Goal: Task Accomplishment & Management: Complete application form

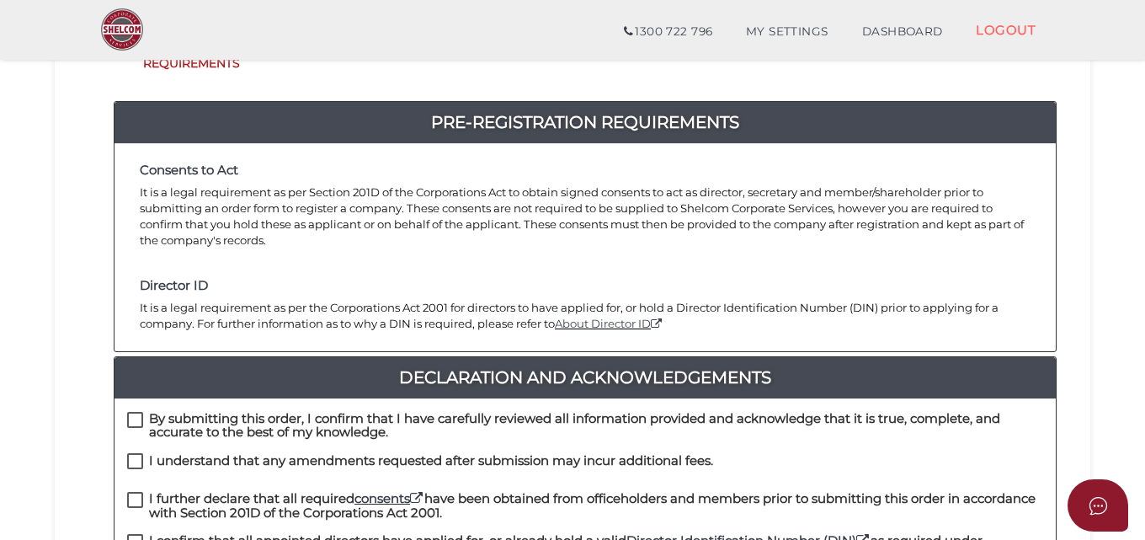
scroll to position [337, 0]
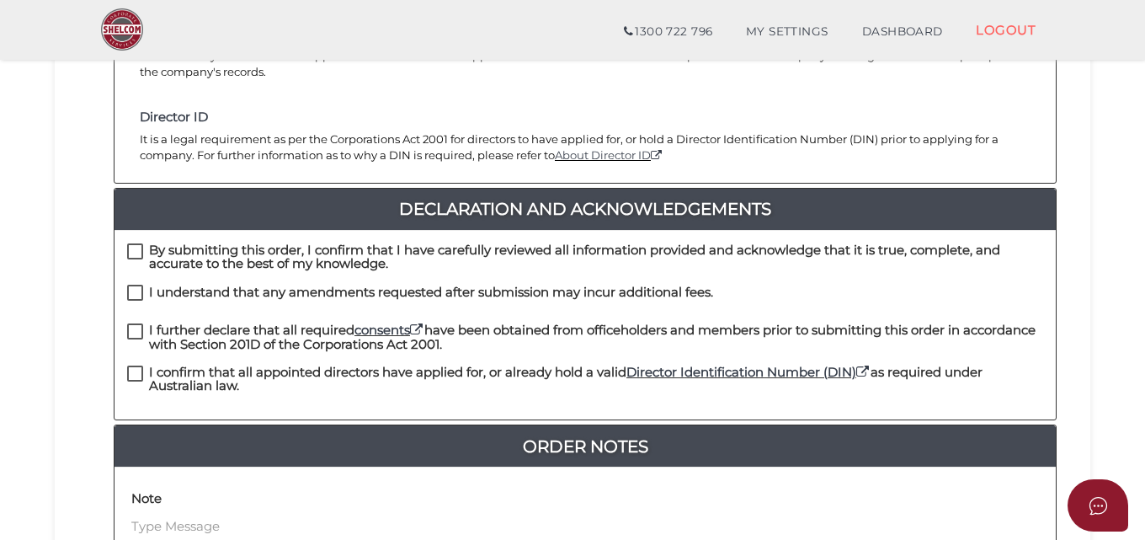
click at [141, 243] on label "By submitting this order, I confirm that I have carefully reviewed all informat…" at bounding box center [585, 253] width 916 height 21
checkbox input "true"
click at [133, 285] on label "I understand that any amendments requested after submission may incur additiona…" at bounding box center [420, 295] width 586 height 21
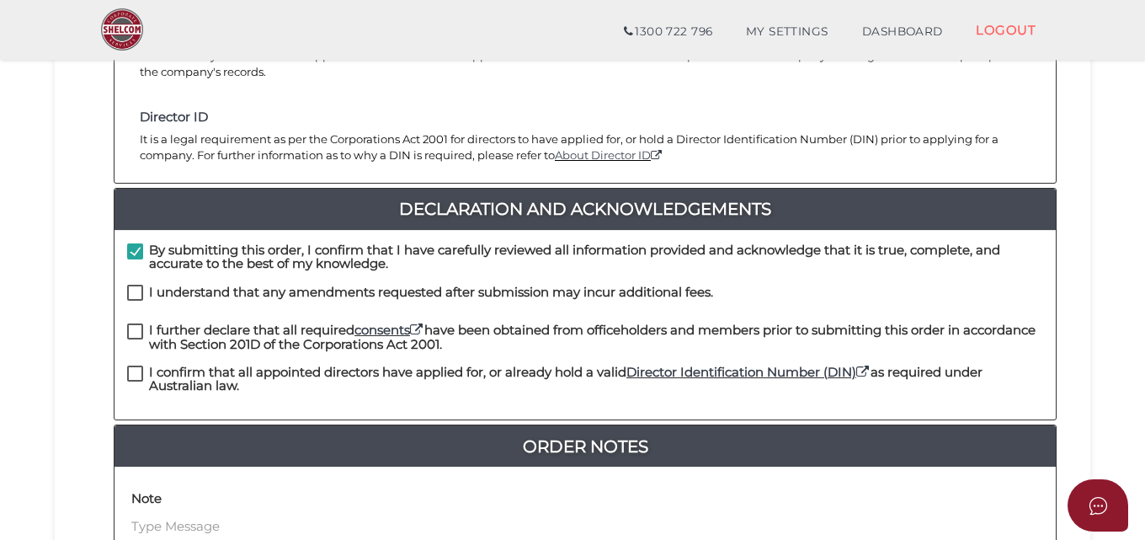
checkbox input "true"
click at [134, 323] on label "I further declare that all required consents have been obtained from officehold…" at bounding box center [585, 333] width 916 height 21
checkbox input "true"
click at [139, 365] on label "I confirm that all appointed directors have applied for, or already hold a vali…" at bounding box center [585, 375] width 916 height 21
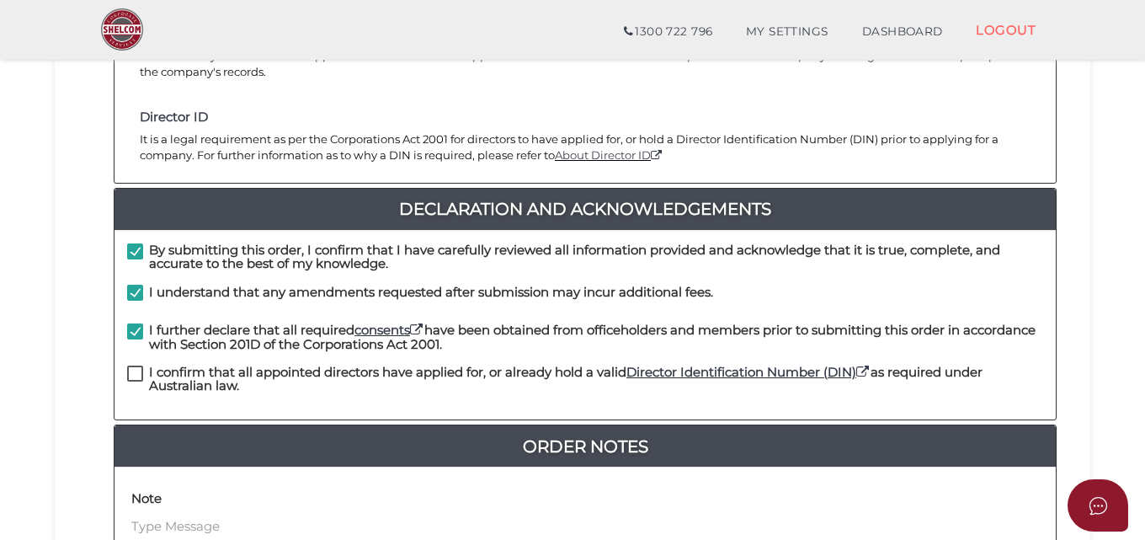
checkbox input "true"
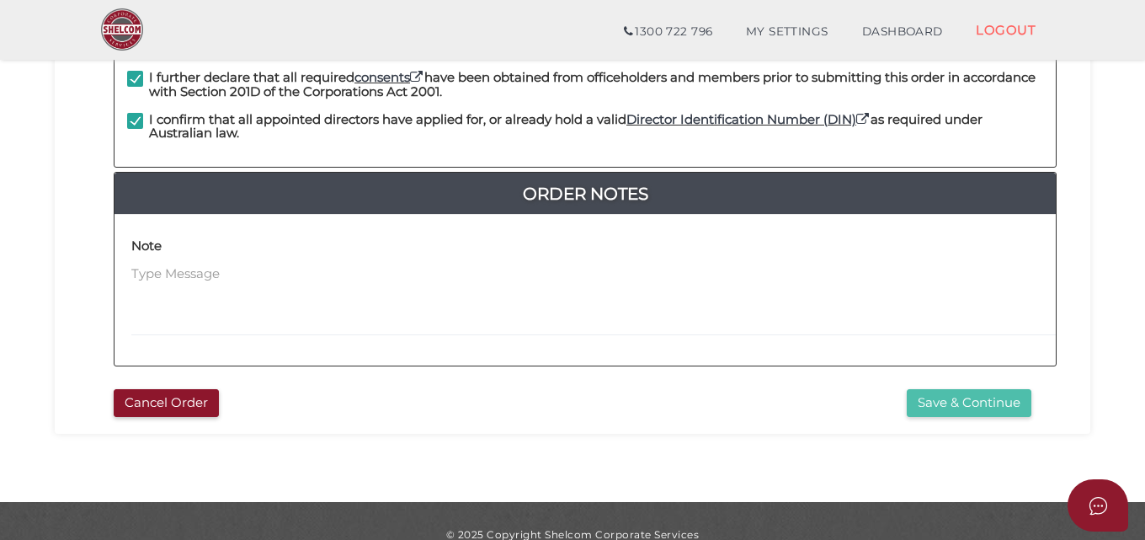
click at [969, 389] on button "Save & Continue" at bounding box center [969, 403] width 125 height 28
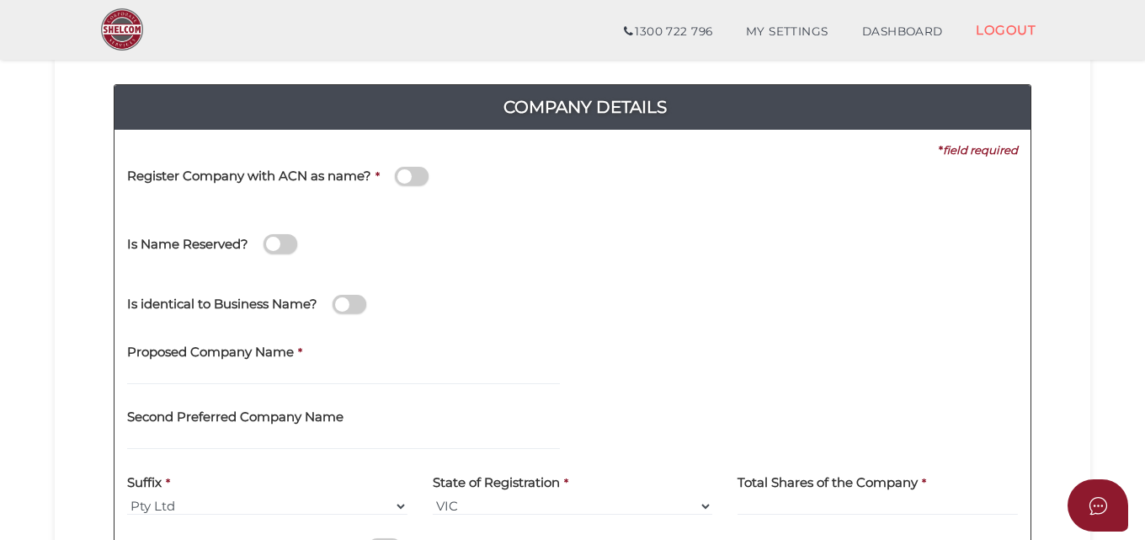
scroll to position [253, 0]
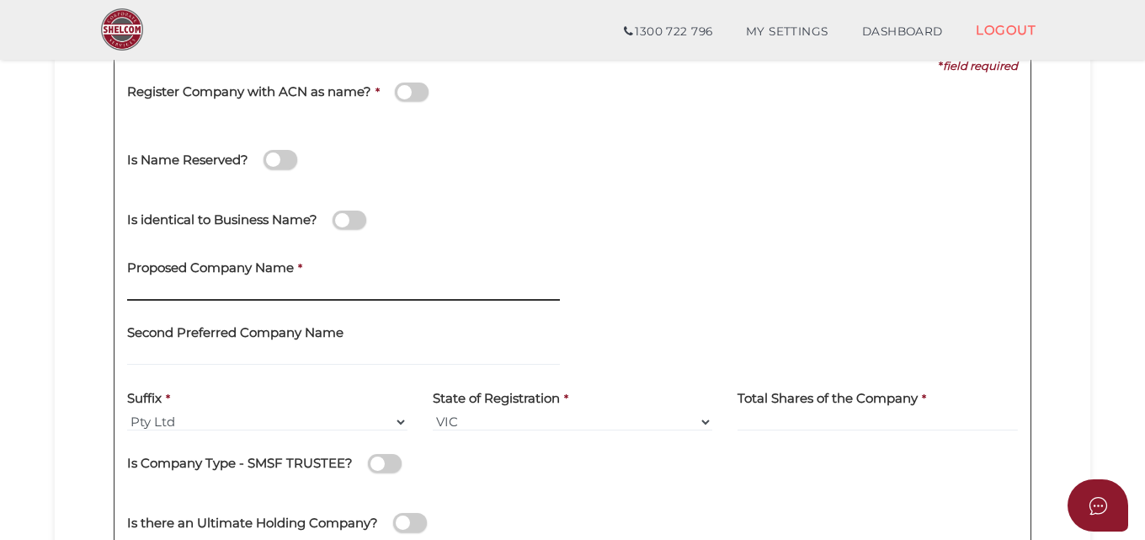
click at [216, 289] on input "text" at bounding box center [343, 291] width 433 height 19
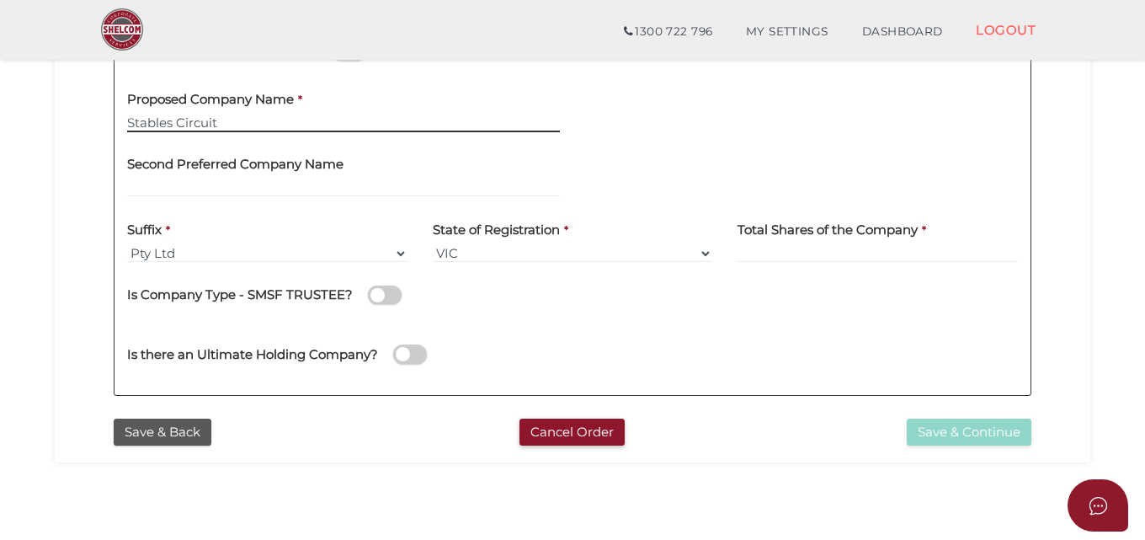
type input "Stables Circuit"
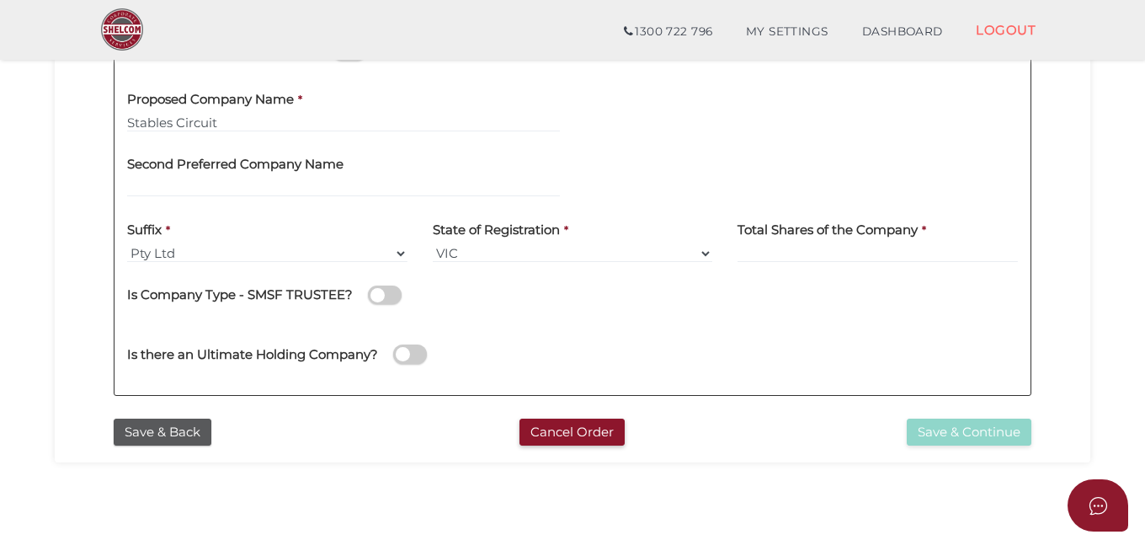
click at [380, 295] on span at bounding box center [385, 294] width 34 height 19
click at [0, 0] on input "checkbox" at bounding box center [0, 0] width 0 height 0
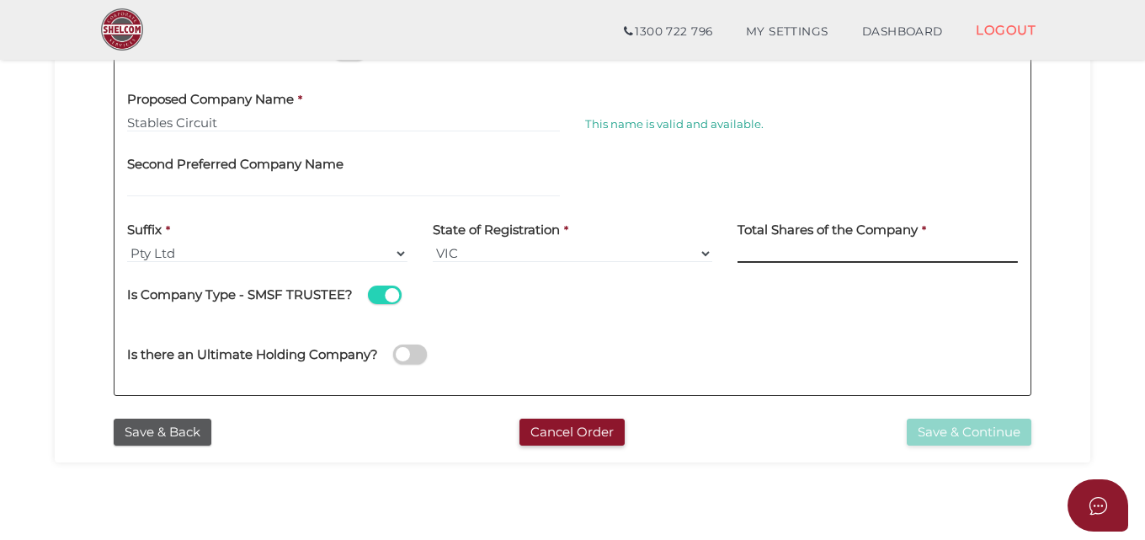
click at [781, 258] on input at bounding box center [877, 253] width 280 height 19
type input "12"
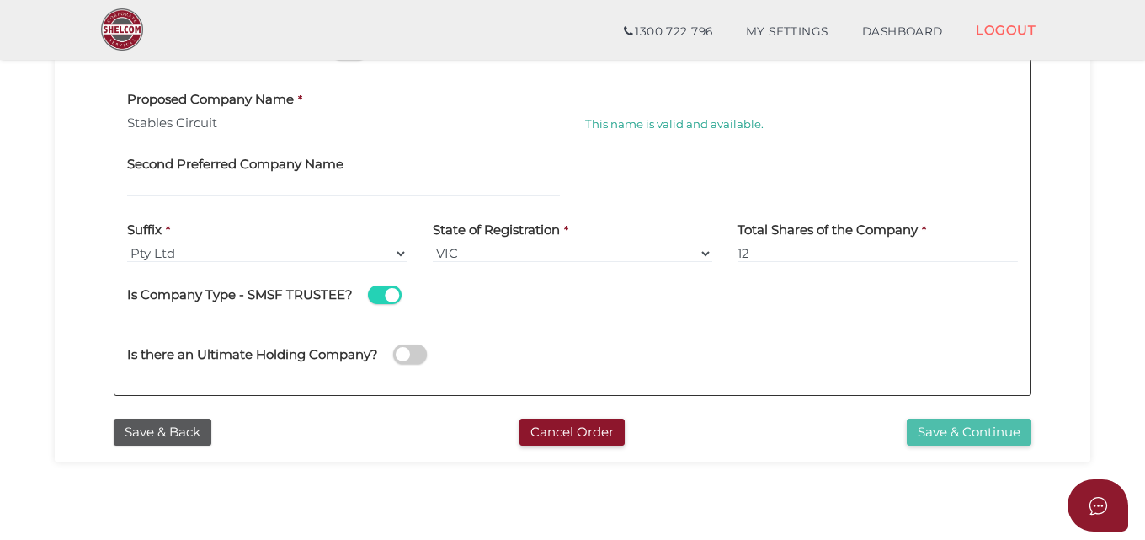
click at [956, 431] on button "Save & Continue" at bounding box center [969, 432] width 125 height 28
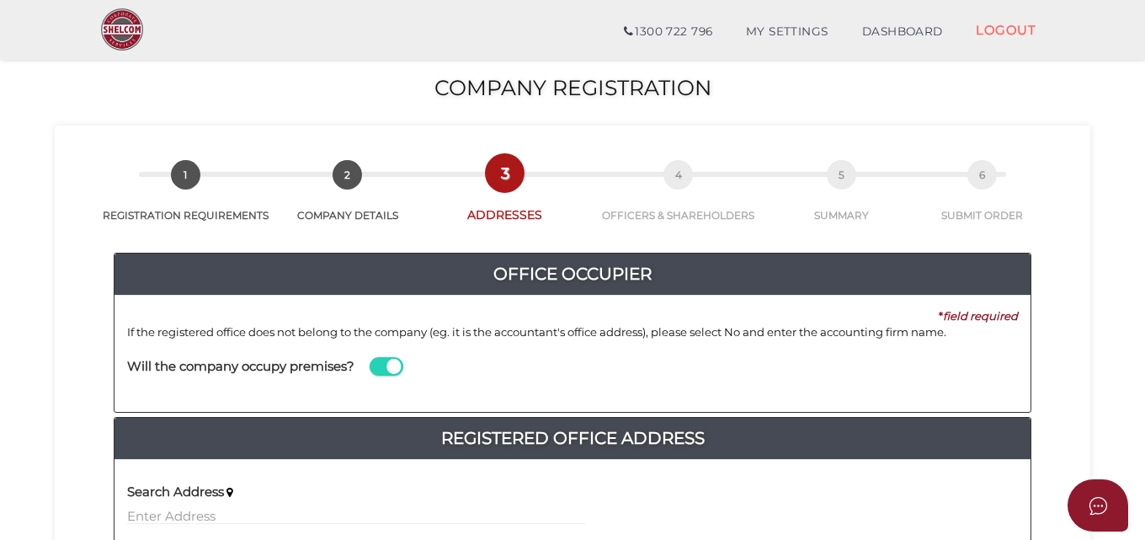
scroll to position [168, 0]
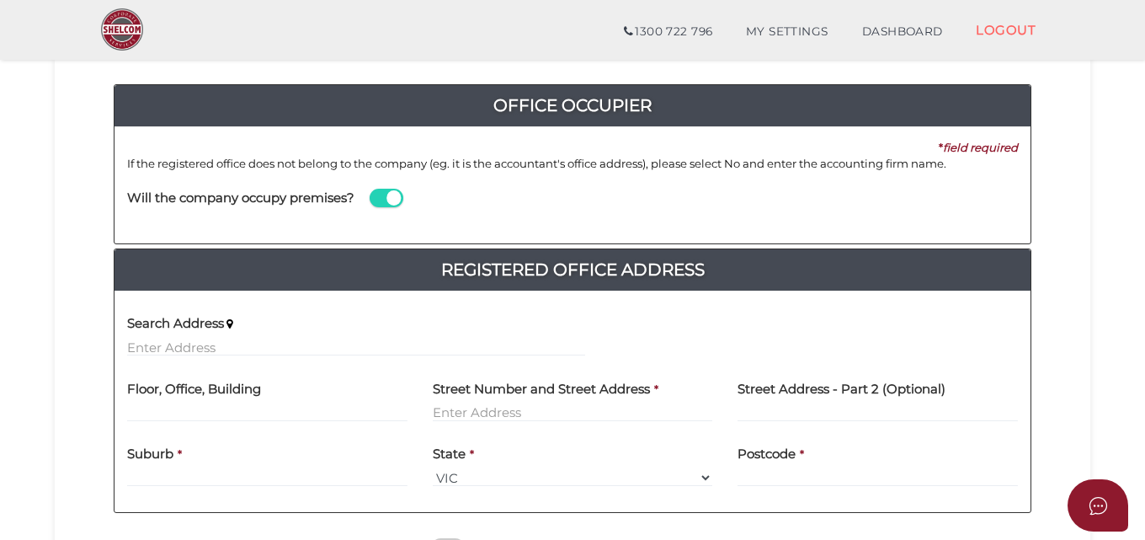
click at [384, 193] on span at bounding box center [387, 198] width 34 height 19
click at [0, 0] on input "checkbox" at bounding box center [0, 0] width 0 height 0
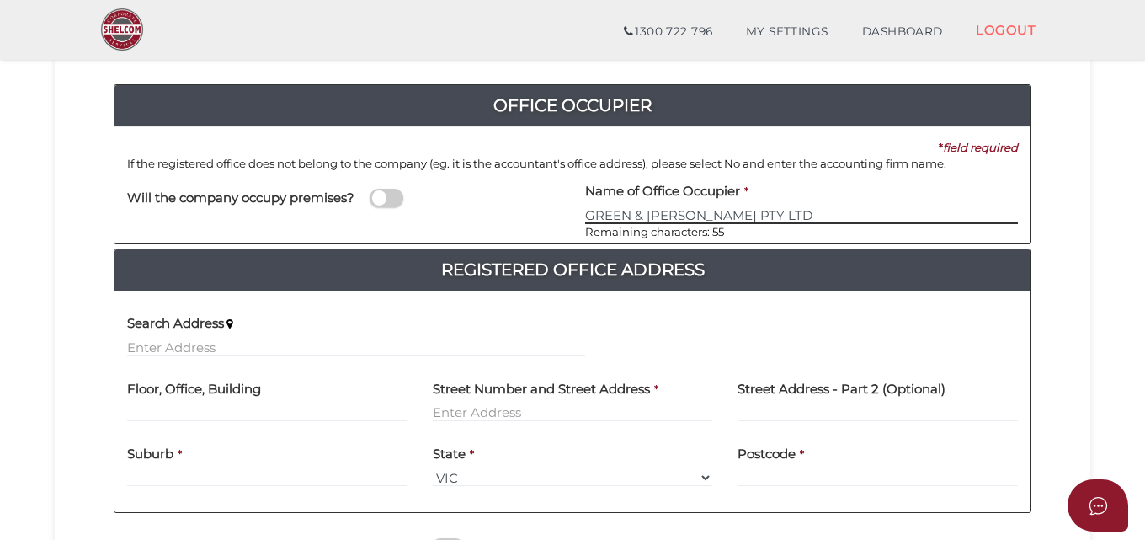
type input "GREEN & [PERSON_NAME] PTY LTD"
click at [296, 402] on div "Floor, Office, Building" at bounding box center [267, 395] width 280 height 53
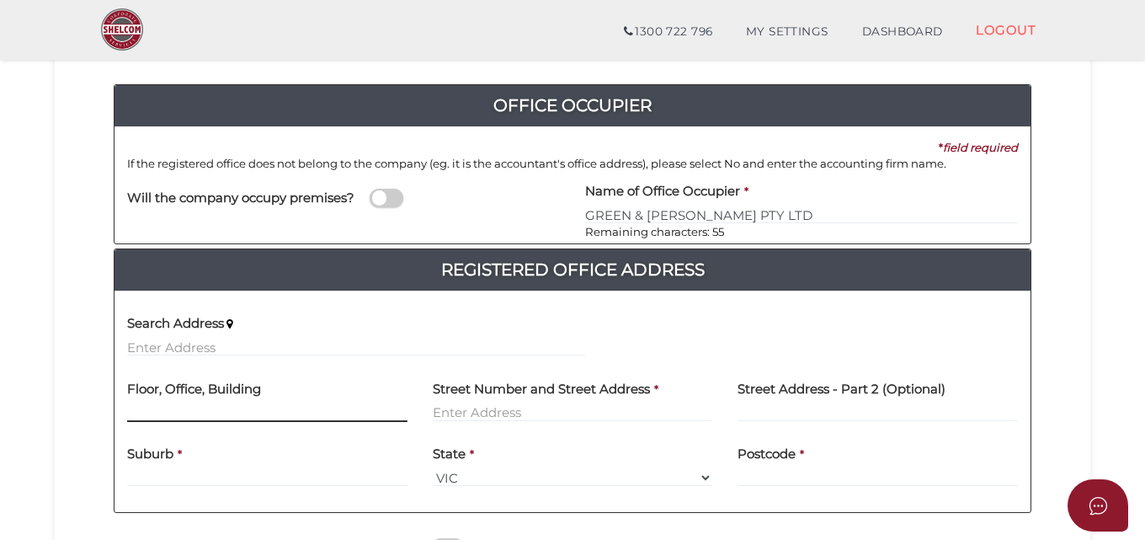
click at [272, 407] on input "text" at bounding box center [267, 412] width 280 height 19
type input "Level 1"
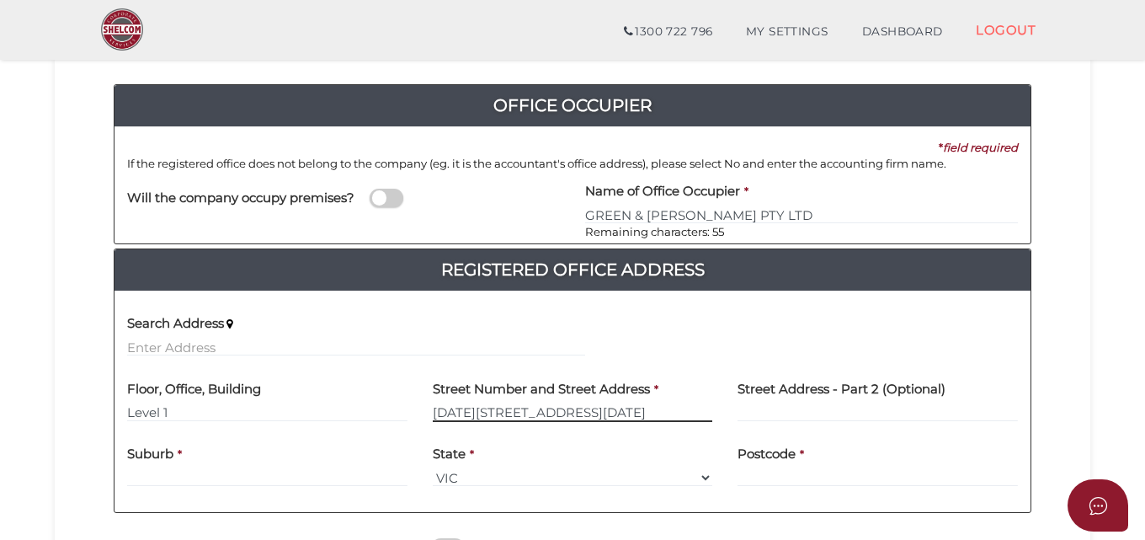
type input "[DATE][STREET_ADDRESS][DATE]"
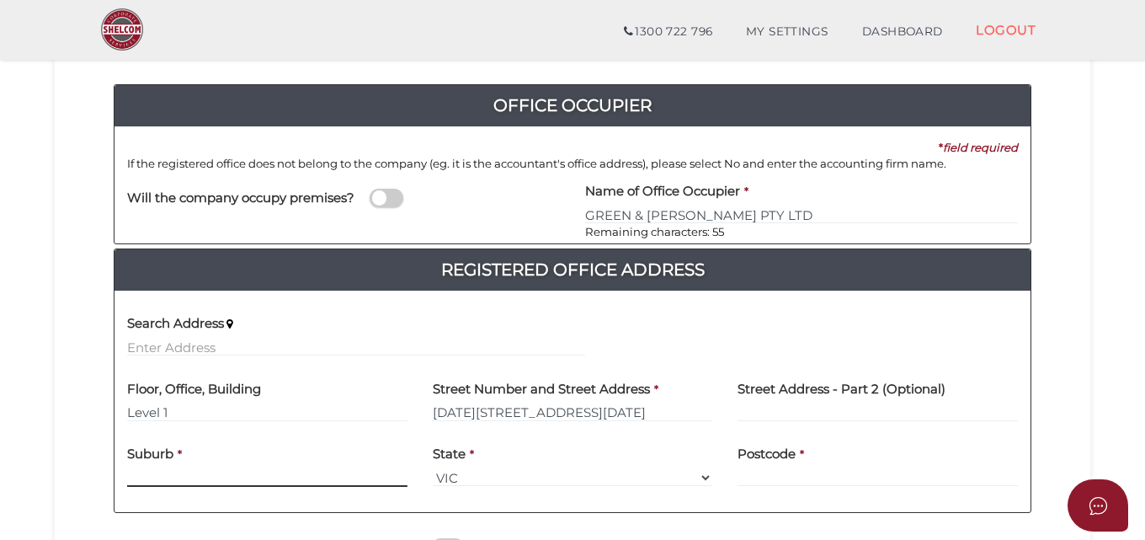
click at [194, 476] on div "Suburb *" at bounding box center [267, 460] width 280 height 53
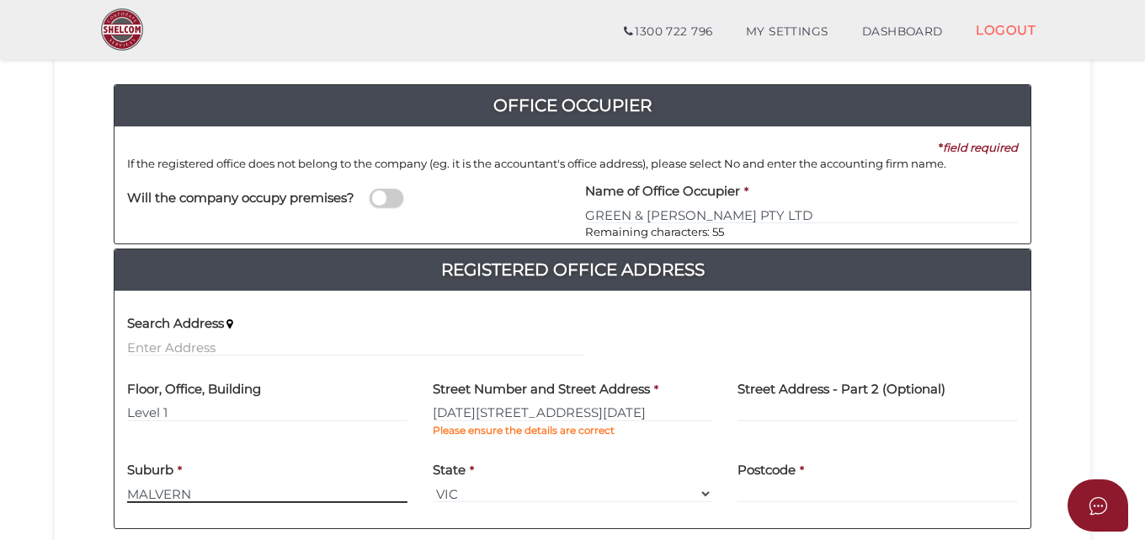
type input "MALVERN"
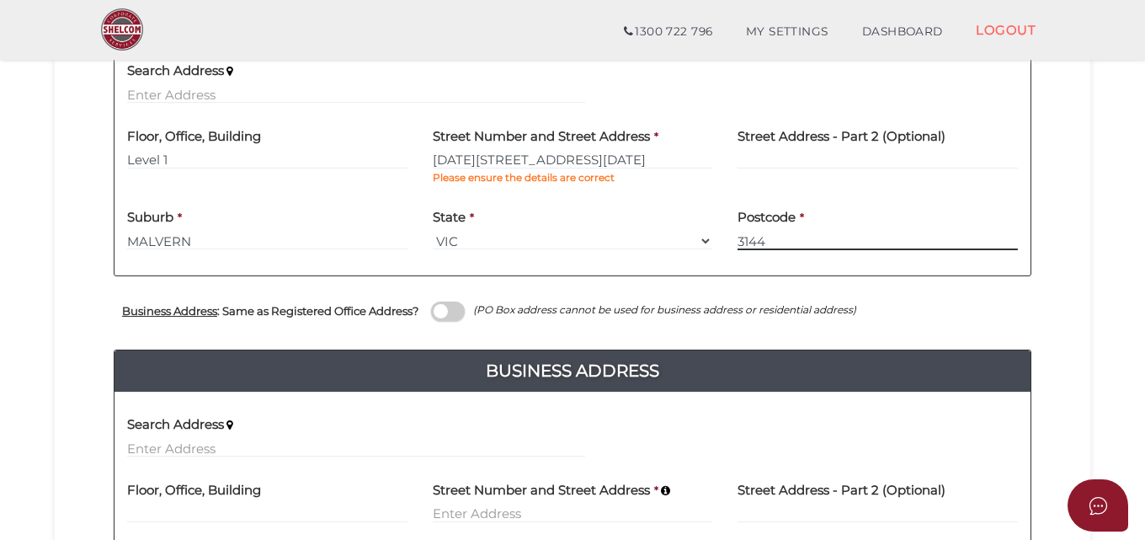
scroll to position [589, 0]
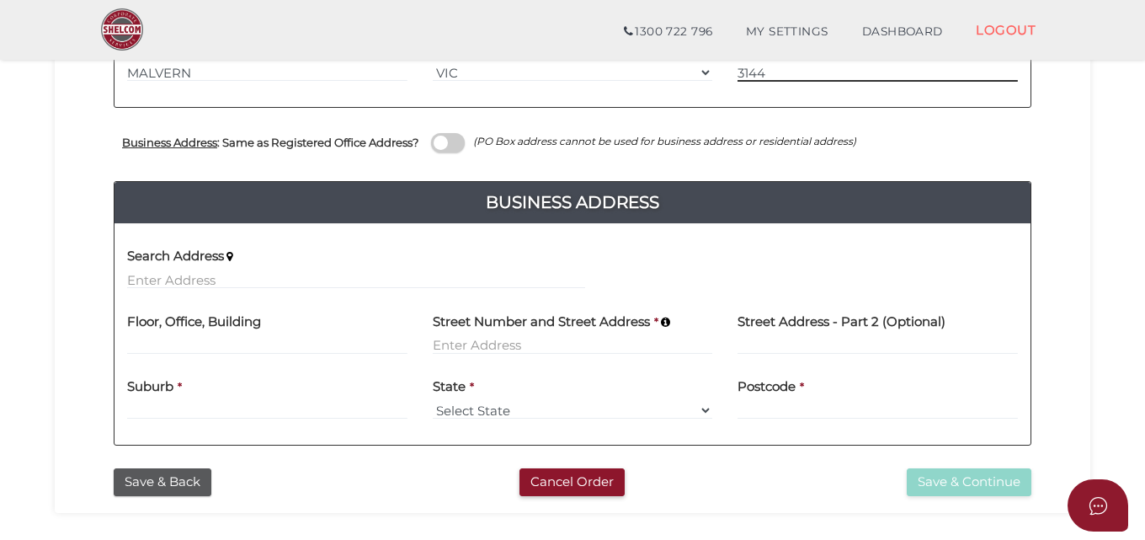
type input "3144"
click at [222, 351] on input at bounding box center [267, 345] width 280 height 19
type input "u"
type input "Unit 217"
type input "65 Stables Circuit"
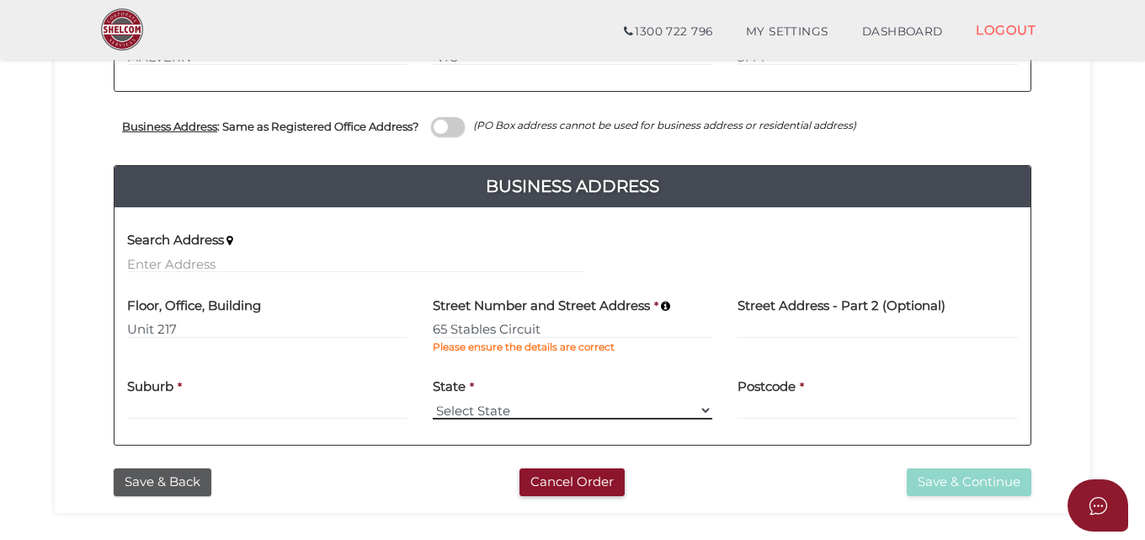
click at [704, 413] on select "Select State VIC ACT NSW NT QLD TAS WA SA" at bounding box center [573, 410] width 280 height 19
select select "VIC"
click at [433, 401] on select "Select State VIC ACT NSW NT QLD TAS WA SA" at bounding box center [573, 410] width 280 height 19
click at [763, 401] on label "Postcode" at bounding box center [766, 384] width 58 height 35
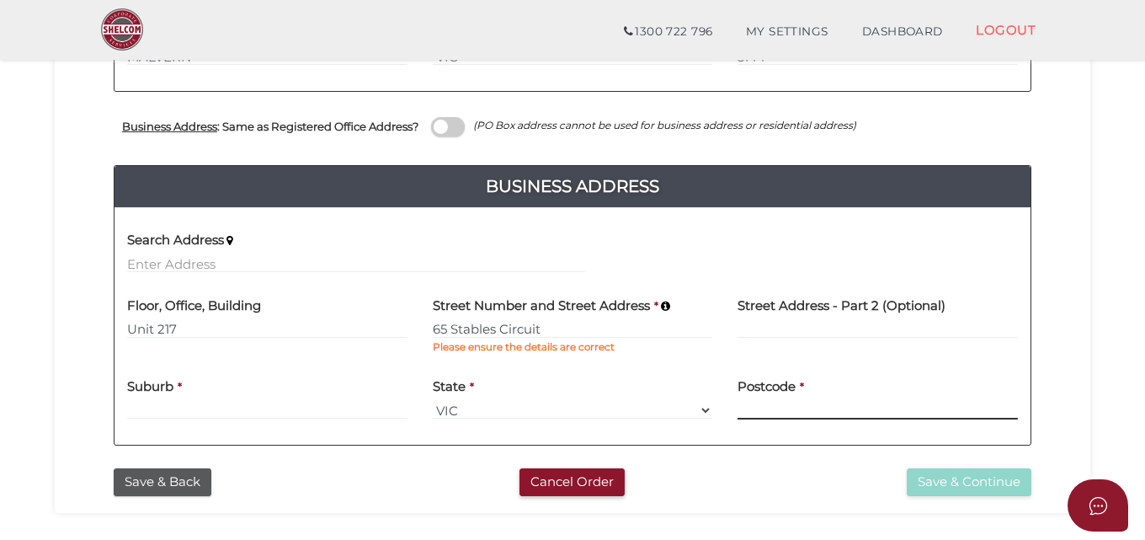
click at [763, 402] on input at bounding box center [877, 410] width 280 height 19
type input "3108"
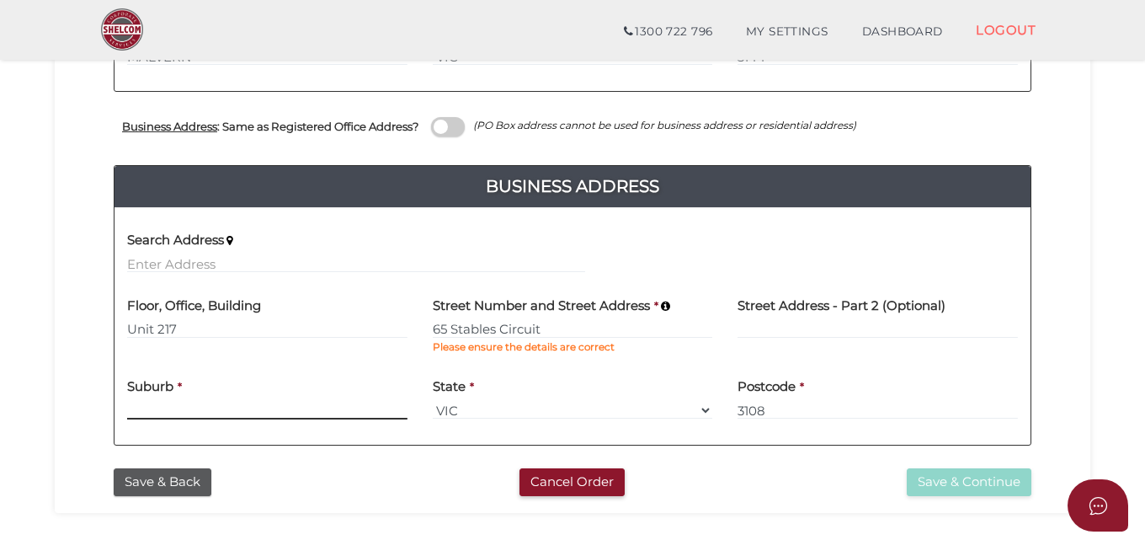
click at [185, 406] on input at bounding box center [267, 410] width 280 height 19
type input "DONCASTER"
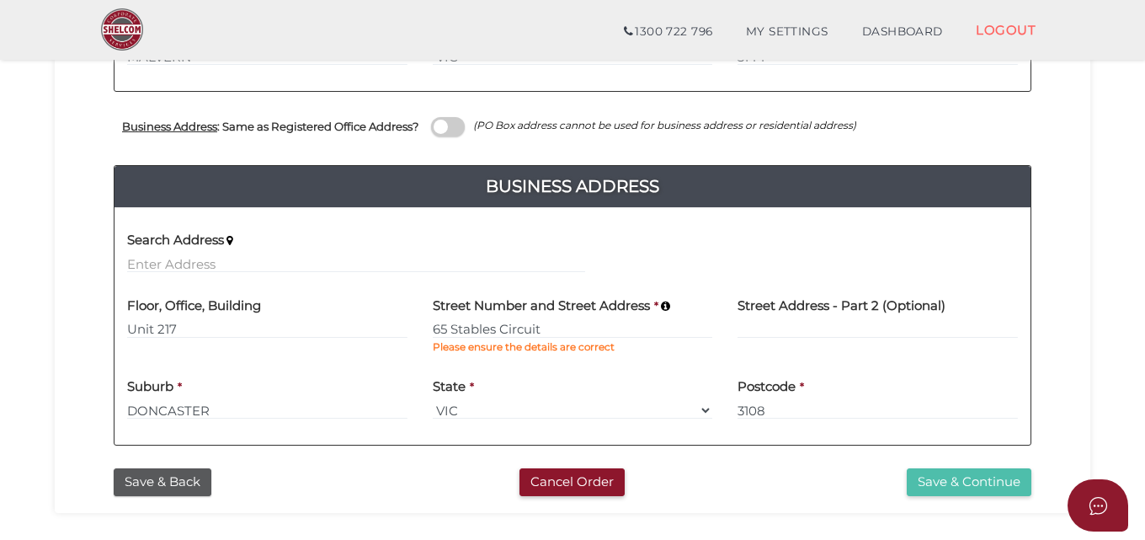
click at [919, 480] on button "Save & Continue" at bounding box center [969, 482] width 125 height 28
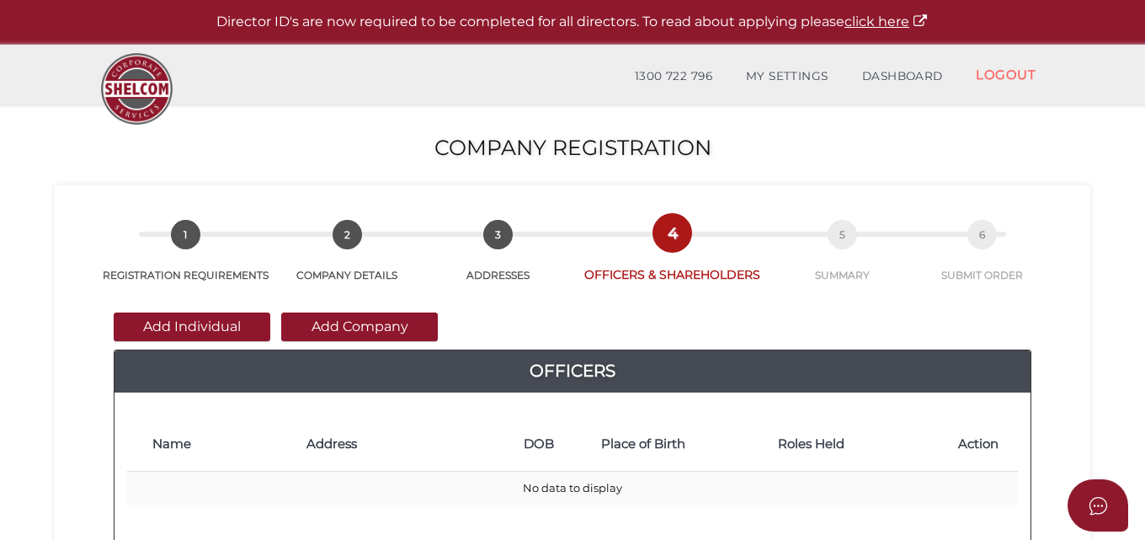
scroll to position [84, 0]
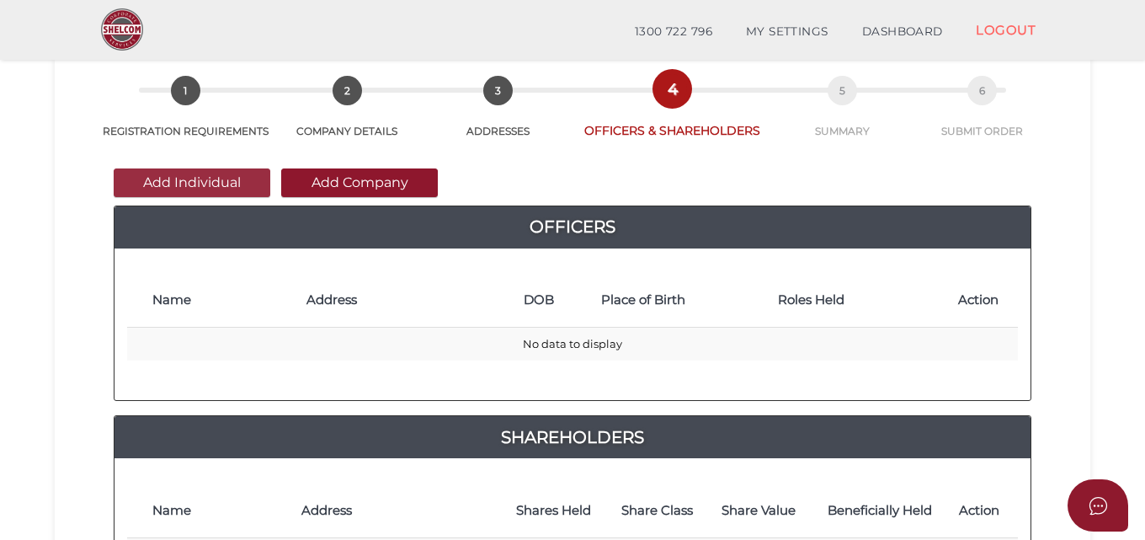
click at [225, 183] on button "Add Individual" at bounding box center [192, 182] width 157 height 29
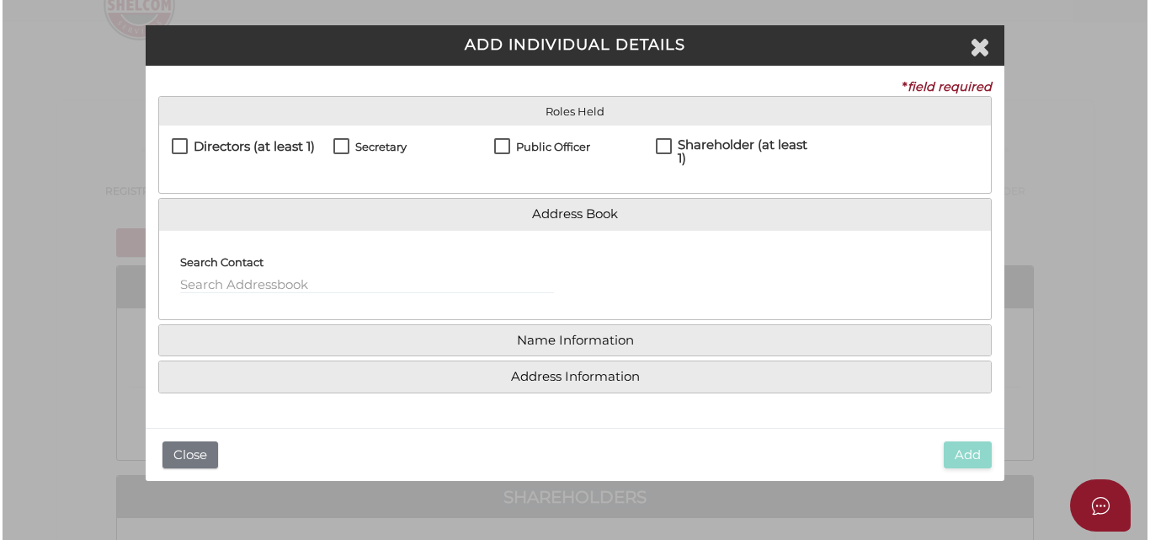
scroll to position [0, 0]
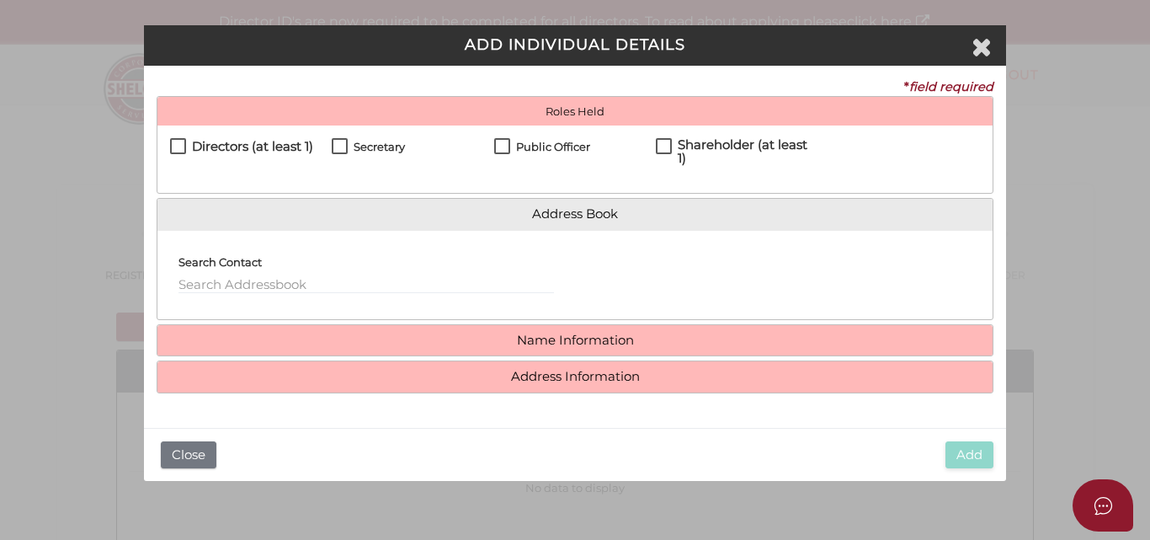
click at [182, 145] on label "Directors (at least 1)" at bounding box center [241, 150] width 143 height 21
checkbox input "true"
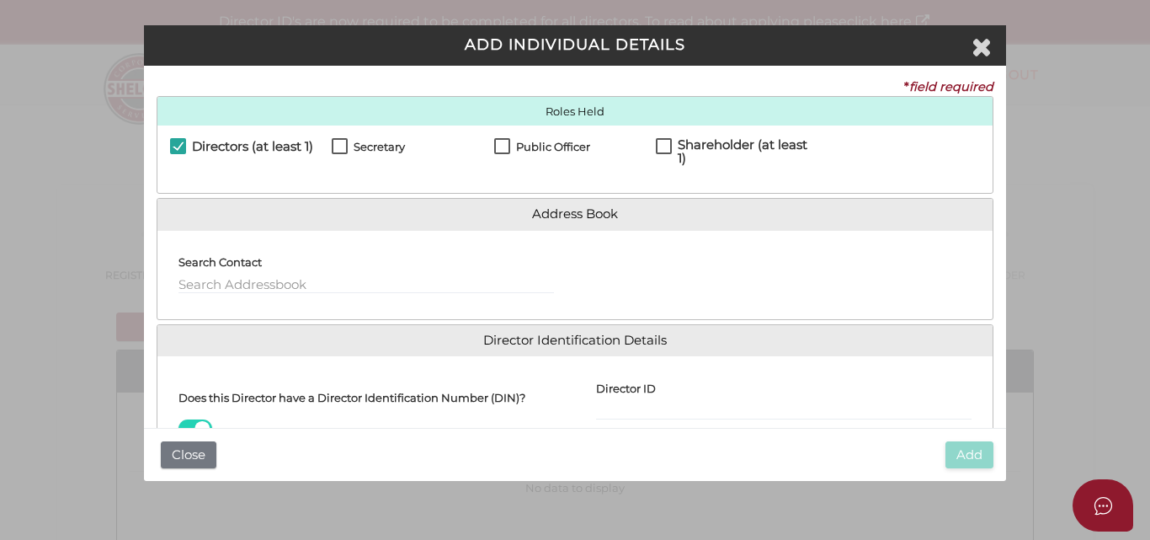
click at [339, 145] on label "Secretary" at bounding box center [368, 151] width 73 height 21
checkbox input "true"
click at [501, 146] on label "Public Officer" at bounding box center [542, 151] width 96 height 21
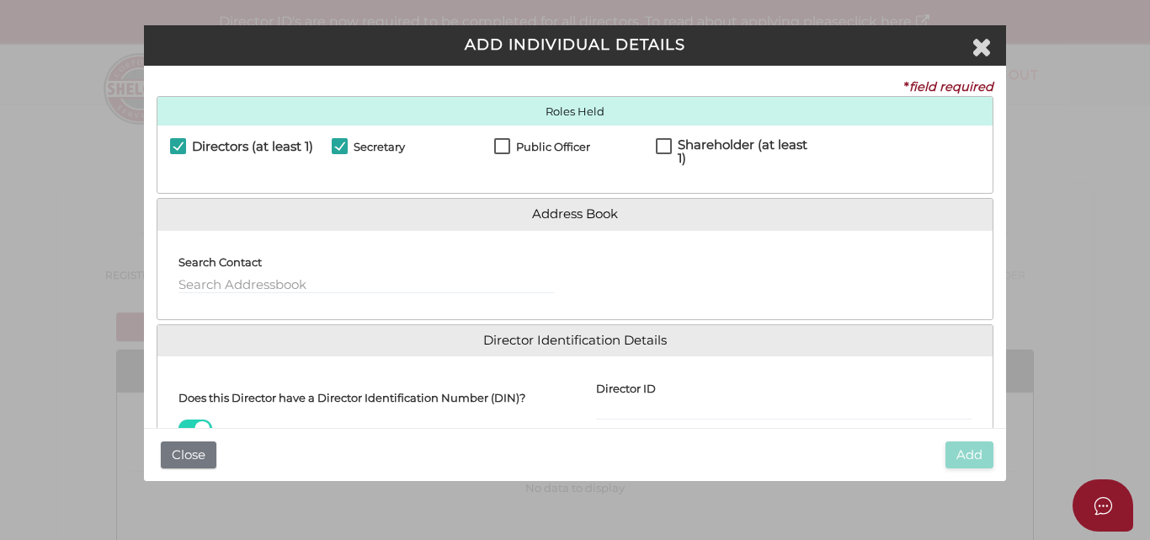
checkbox input "true"
click at [664, 144] on label "Shareholder (at least 1)" at bounding box center [737, 148] width 162 height 21
checkbox input "true"
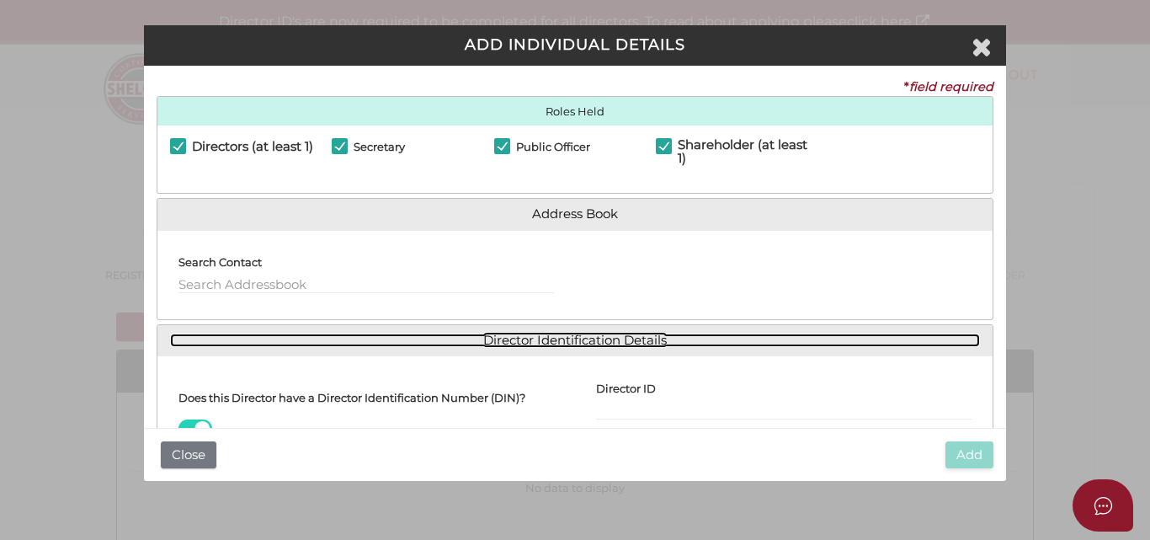
click at [602, 334] on link "Director Identification Details" at bounding box center [575, 340] width 811 height 14
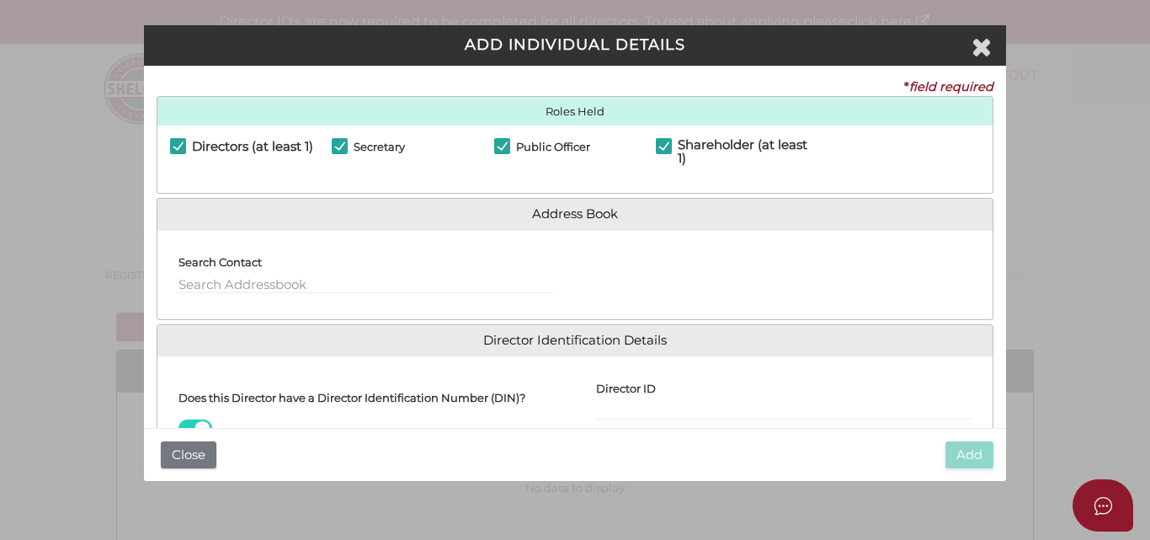
click at [517, 400] on h4 "Does this Director have a Director Identification Number (DIN)?" at bounding box center [351, 397] width 347 height 12
click at [0, 0] on input "checkbox" at bounding box center [0, 0] width 0 height 0
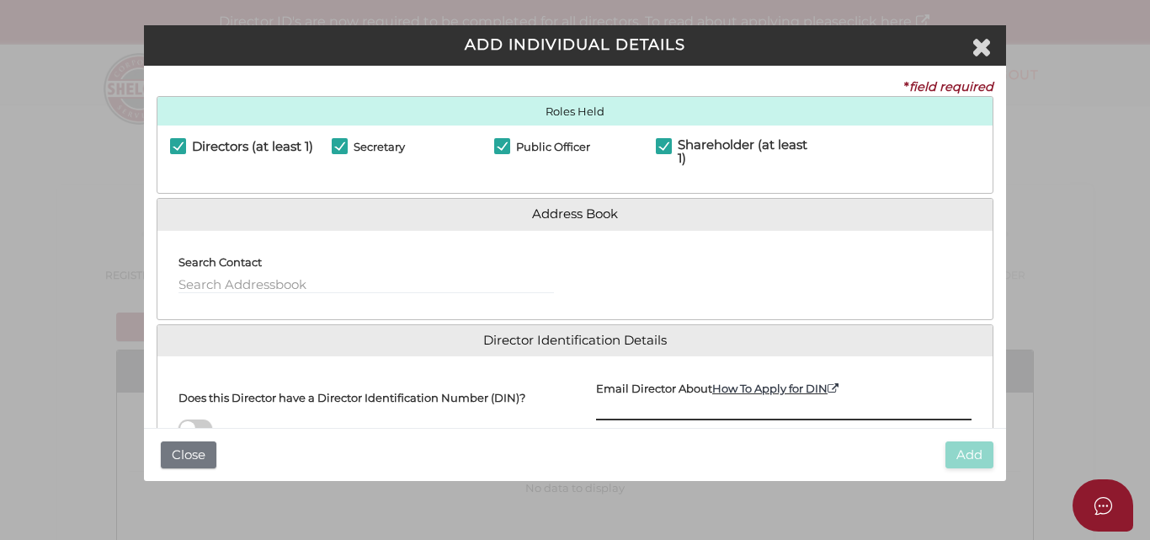
scroll to position [168, 0]
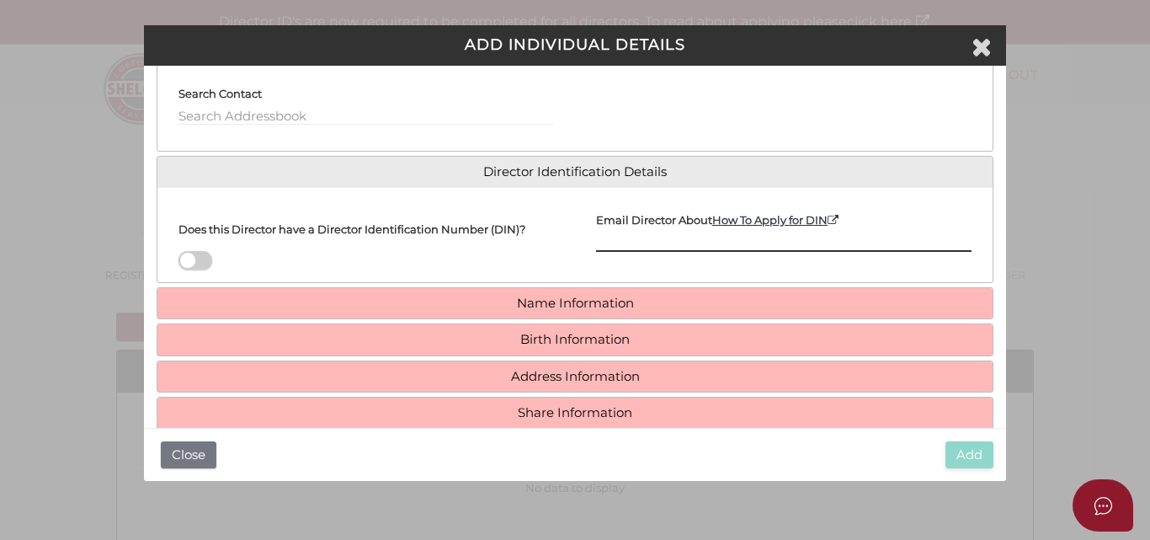
paste input "036 15435 93957 49"
type input "036154359395749"
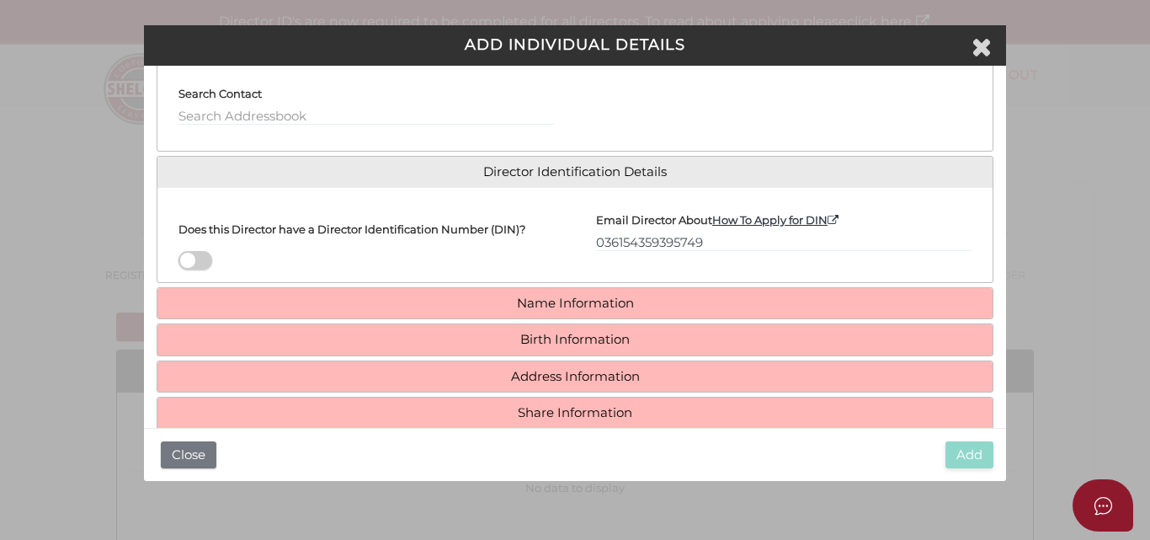
click at [628, 283] on div "Roles Held Directors (at least 1) Secretary Public Officer Member Shareholder (…" at bounding box center [576, 179] width 838 height 502
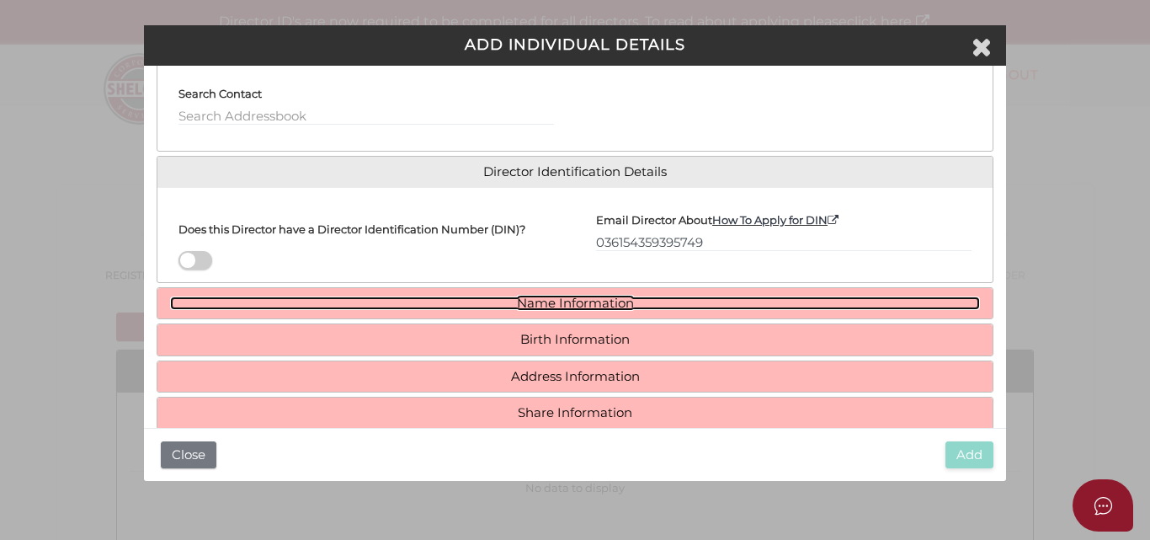
click at [616, 301] on link "Name Information" at bounding box center [575, 303] width 811 height 14
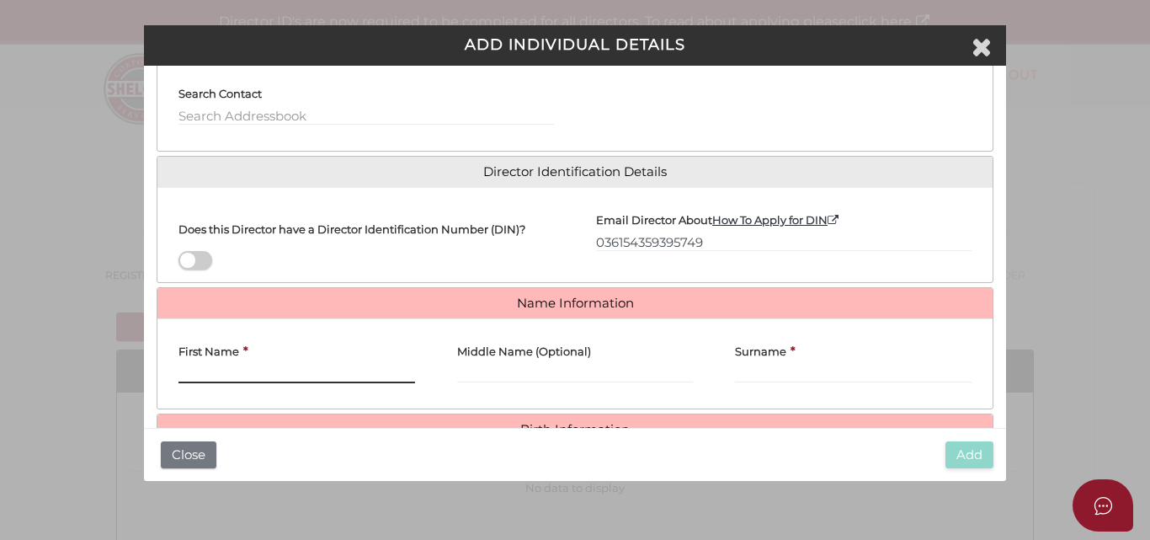
click at [363, 366] on input "First Name" at bounding box center [296, 374] width 237 height 19
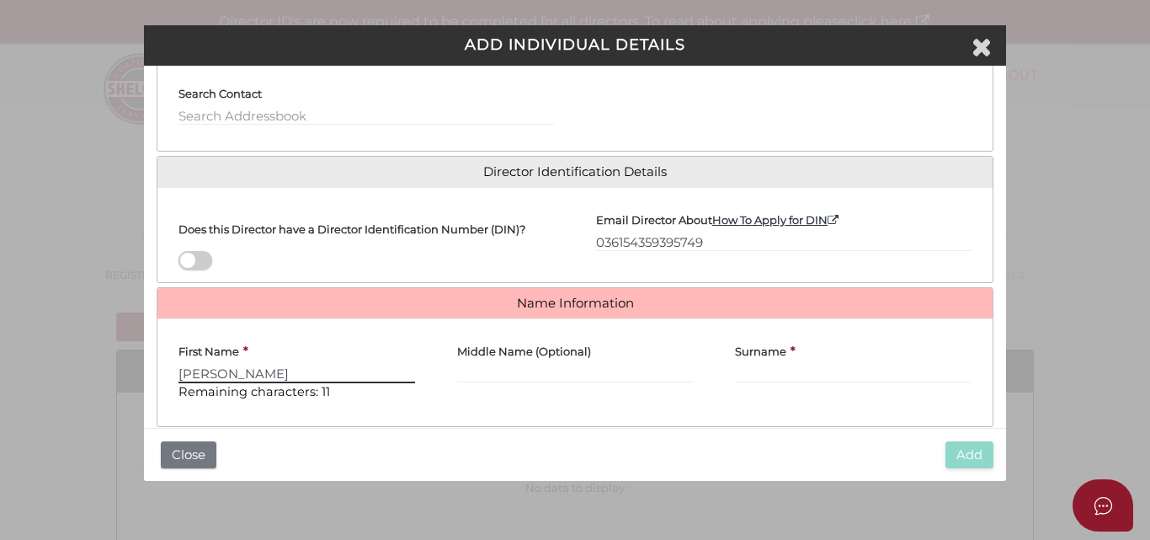
click at [293, 370] on input "fREDERICK" at bounding box center [296, 374] width 237 height 19
click at [274, 374] on input "fREDERICK" at bounding box center [296, 374] width 237 height 19
type input "f"
type input "Frederick"
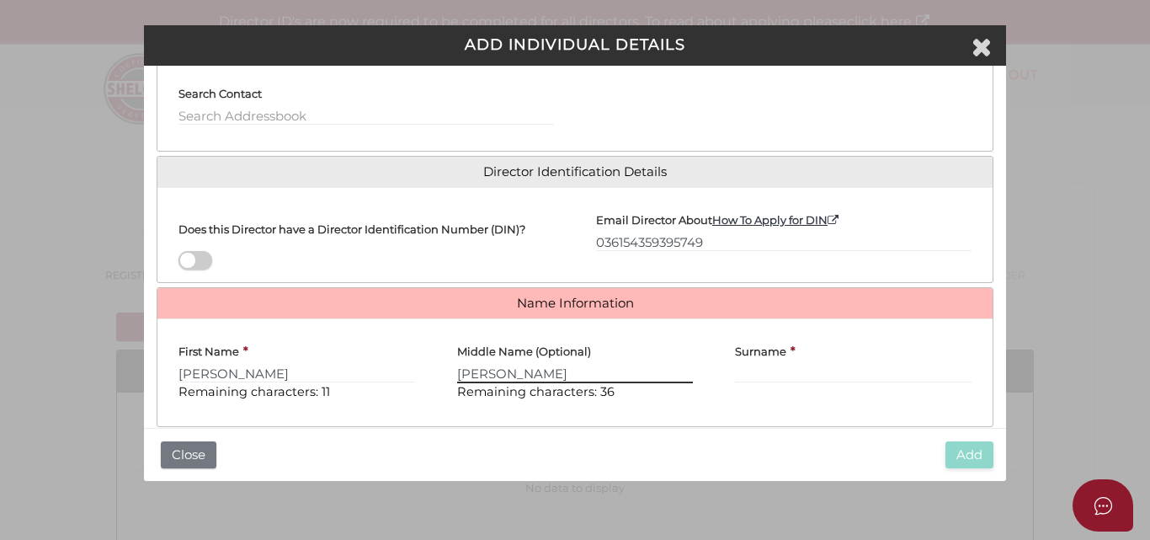
type input "John"
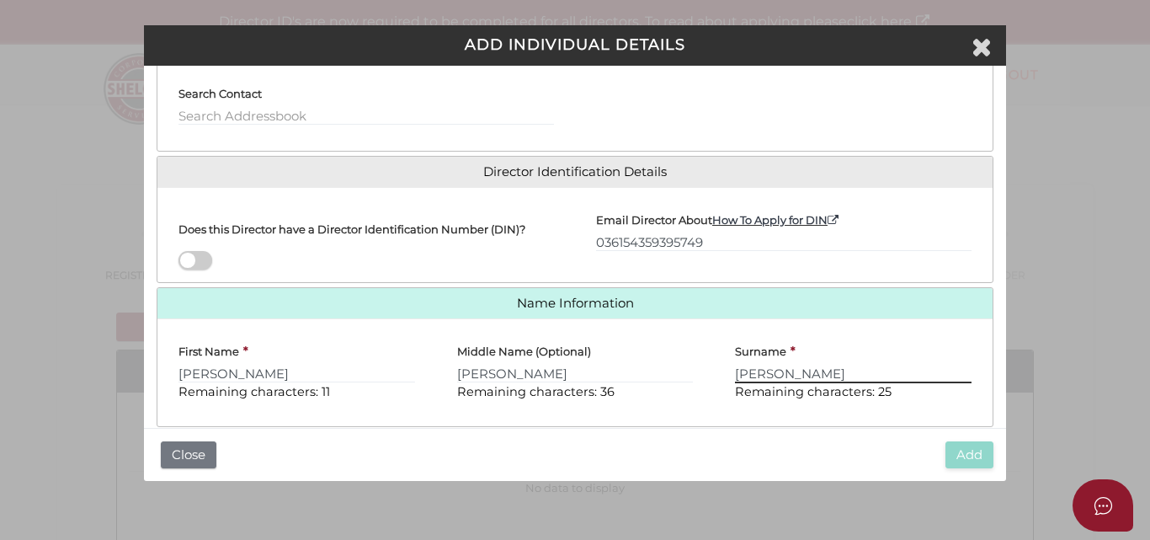
type input "Brock"
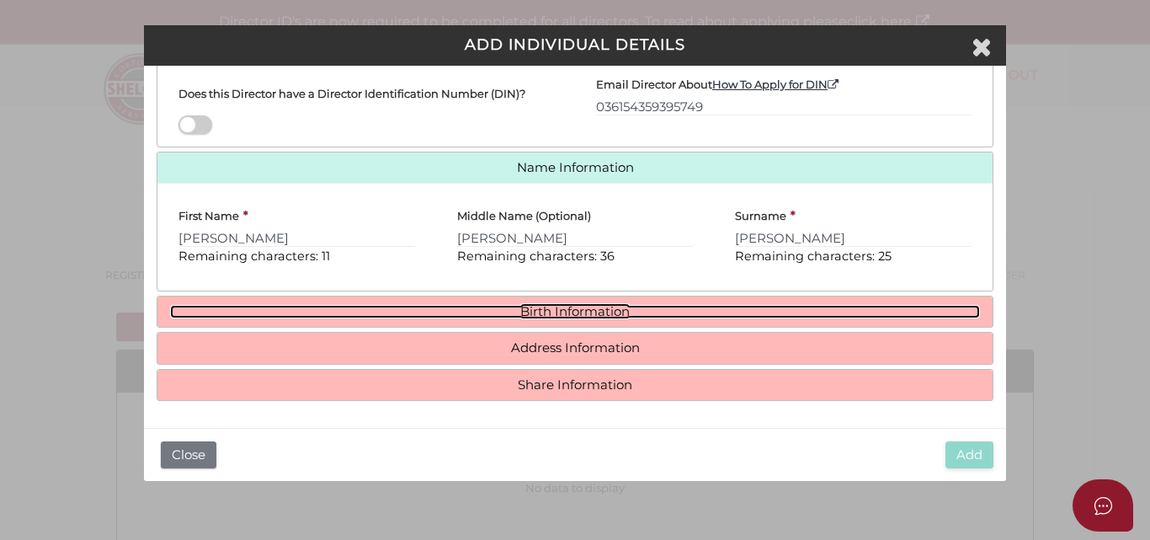
click at [464, 312] on link "Birth Information" at bounding box center [575, 312] width 811 height 14
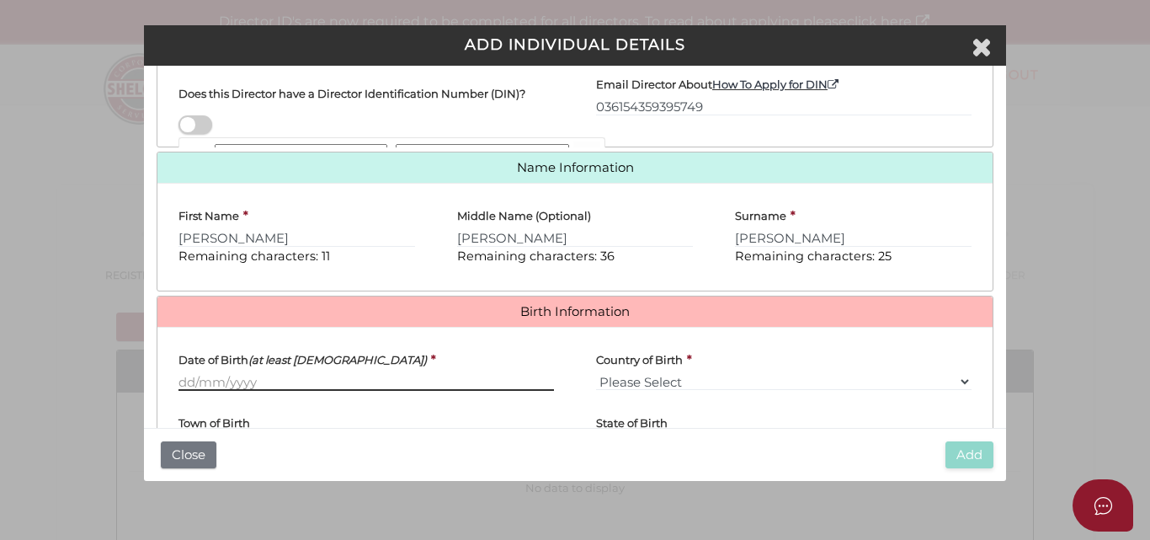
click at [252, 386] on input "Date of Birth (at least 18 years old)" at bounding box center [365, 381] width 375 height 19
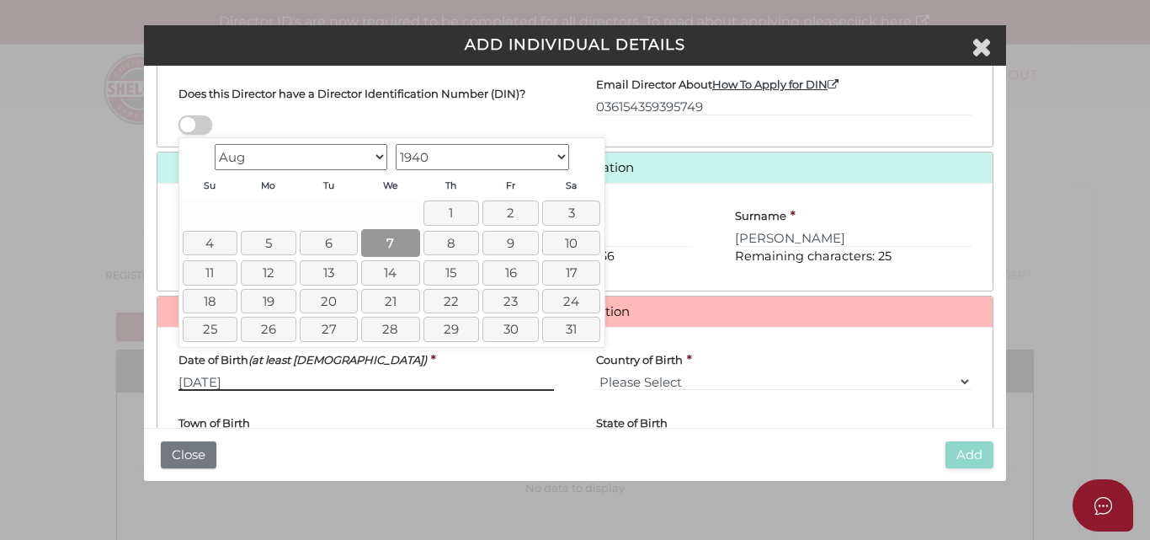
type input "[DATE]"
click at [386, 240] on link "7" at bounding box center [390, 243] width 58 height 28
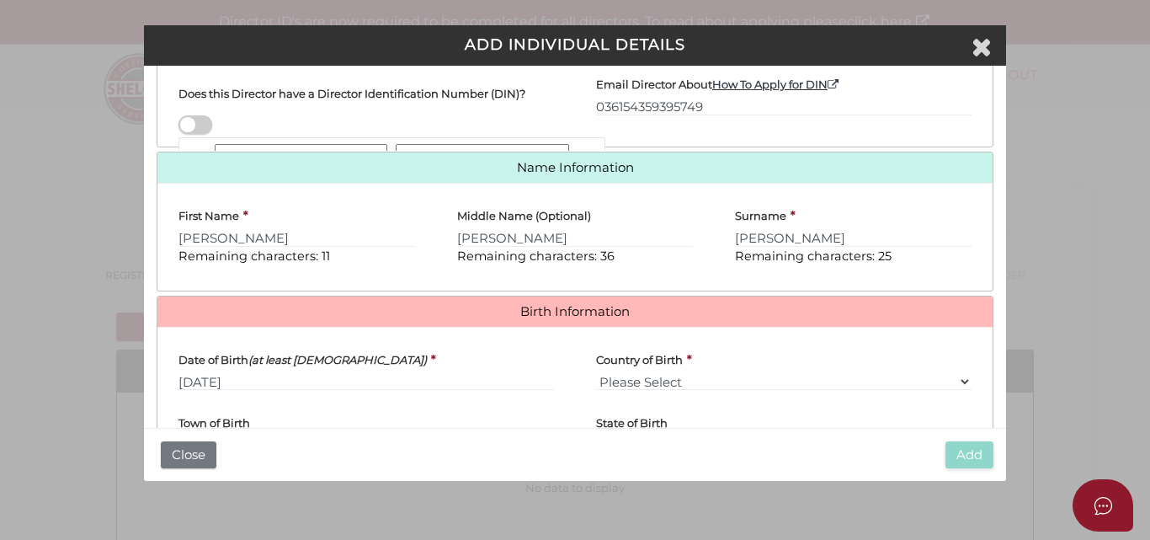
click at [386, 240] on body "Shelcom is loading Processing Payment...Please Wait... Director ID's are now re…" at bounding box center [575, 270] width 1150 height 540
click at [660, 382] on select "Please Select v Australia Afghanistan Albania Algeria American Samoa Andorra An…" at bounding box center [783, 381] width 375 height 19
select select "[GEOGRAPHIC_DATA]"
click at [596, 372] on select "Please Select v Australia Afghanistan Albania Algeria American Samoa Andorra An…" at bounding box center [783, 381] width 375 height 19
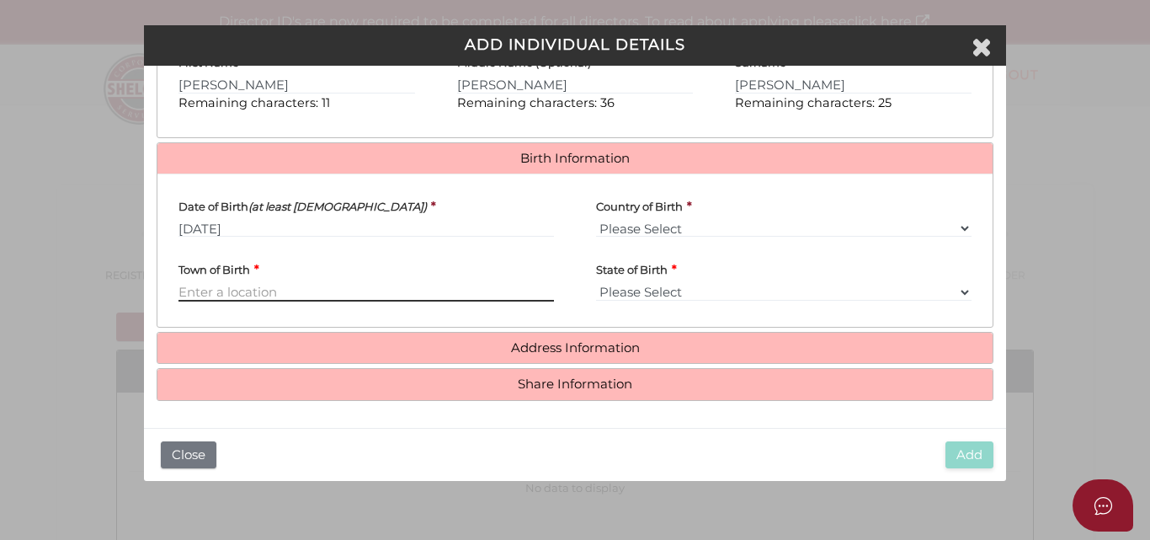
click at [258, 290] on input "Town of Birth" at bounding box center [365, 292] width 375 height 19
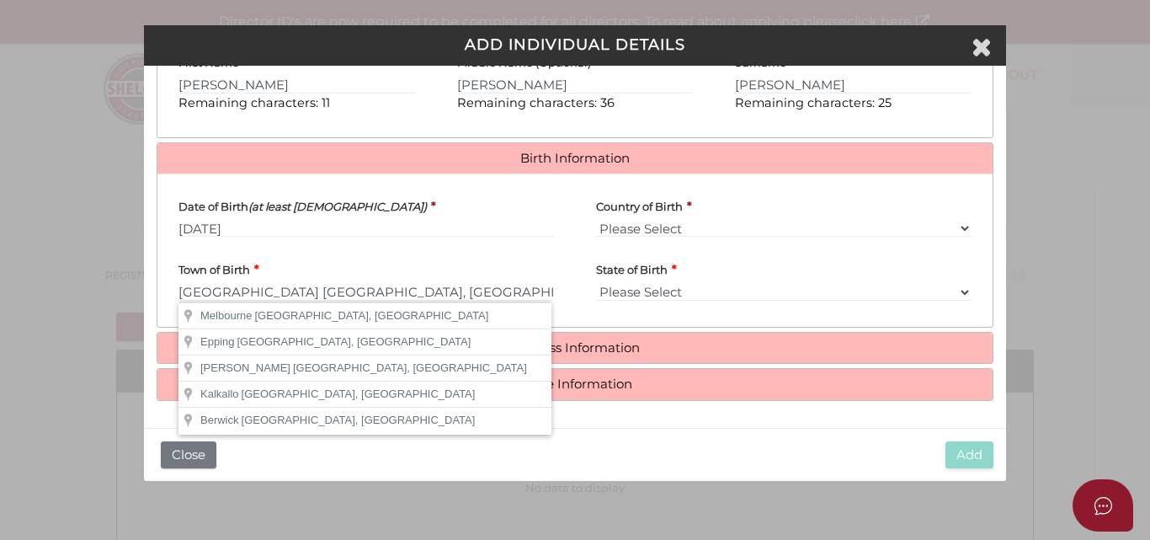
type input "Melbourne"
select select "VIC"
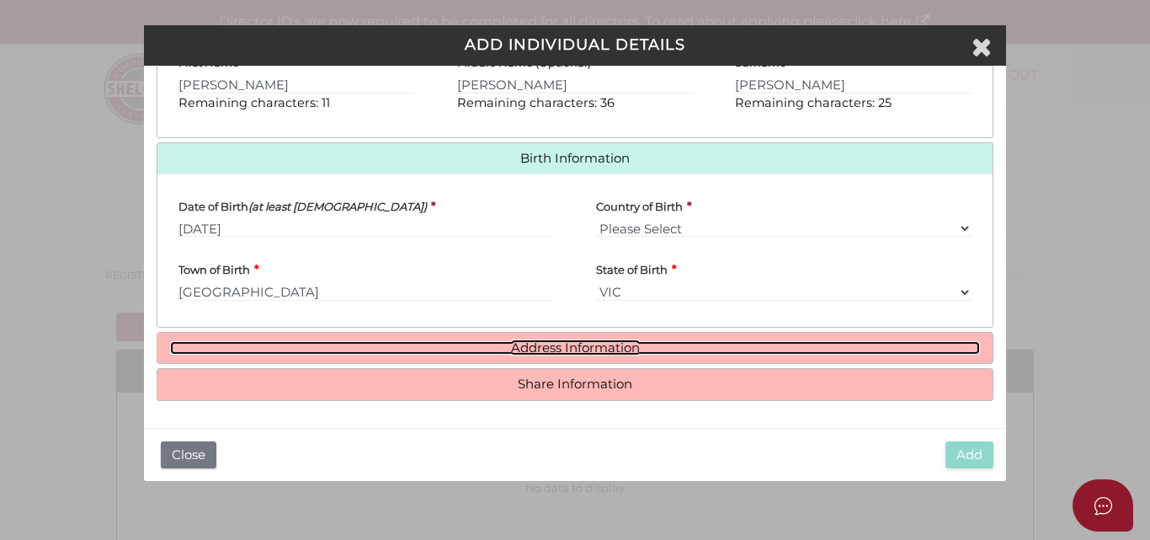
click at [514, 343] on link "Address Information" at bounding box center [575, 348] width 811 height 14
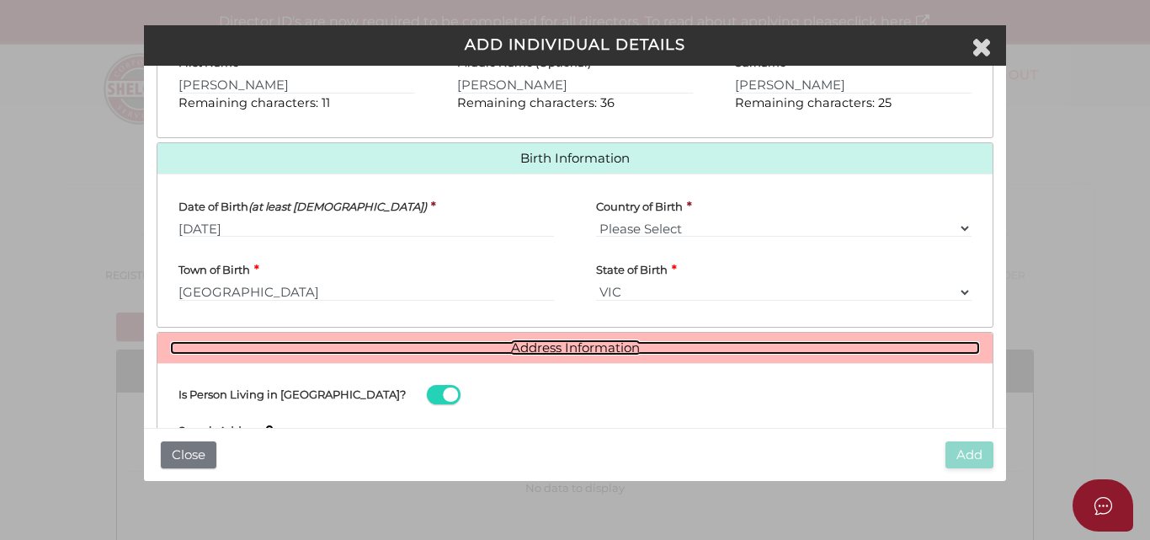
scroll to position [708, 0]
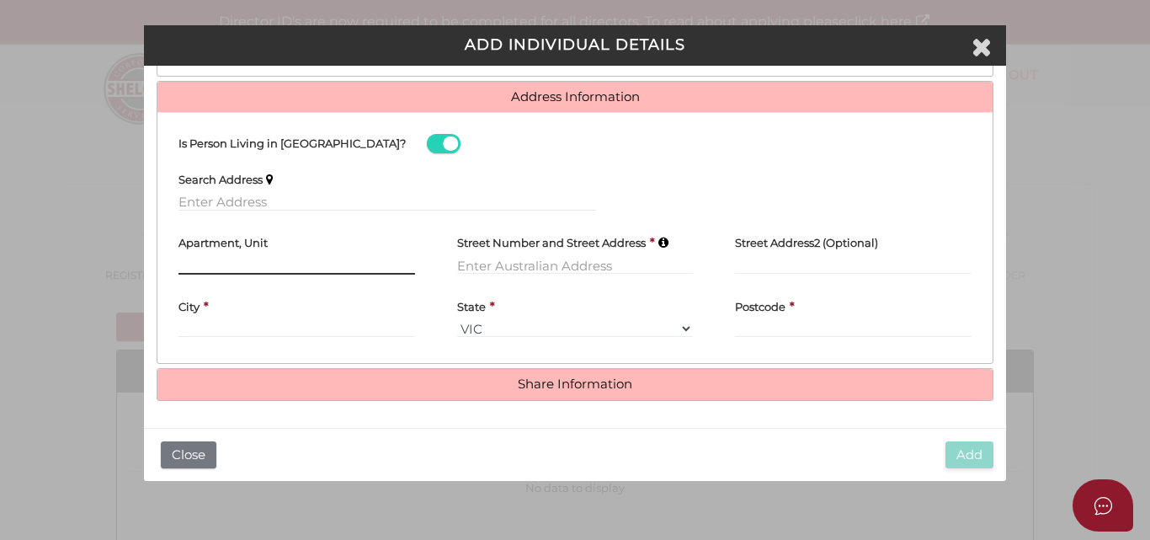
click at [280, 269] on input "text" at bounding box center [296, 265] width 237 height 19
type input "Unit 217"
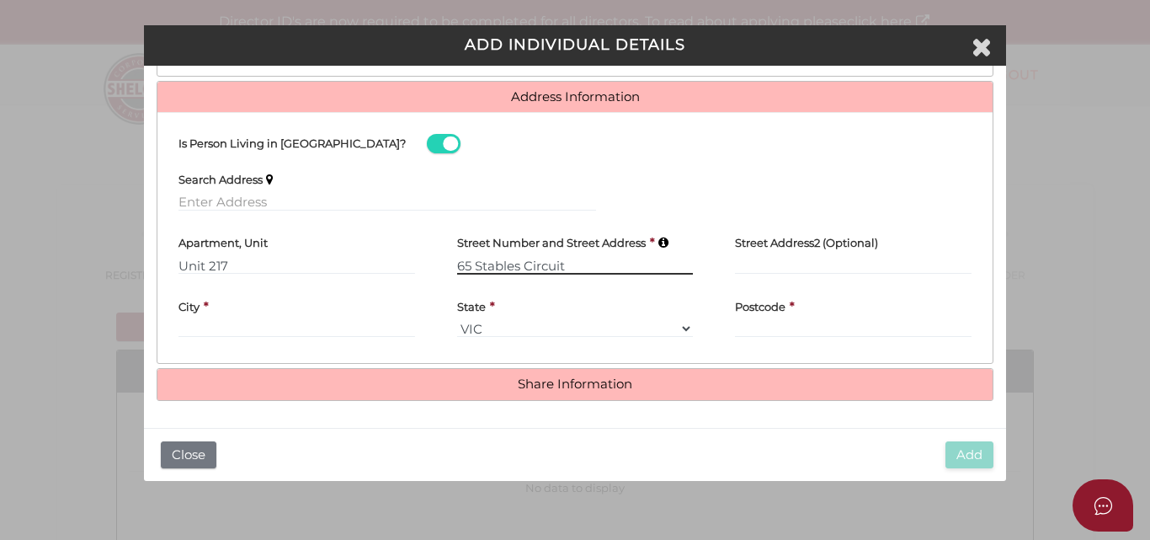
type input "65 Stables Circuit"
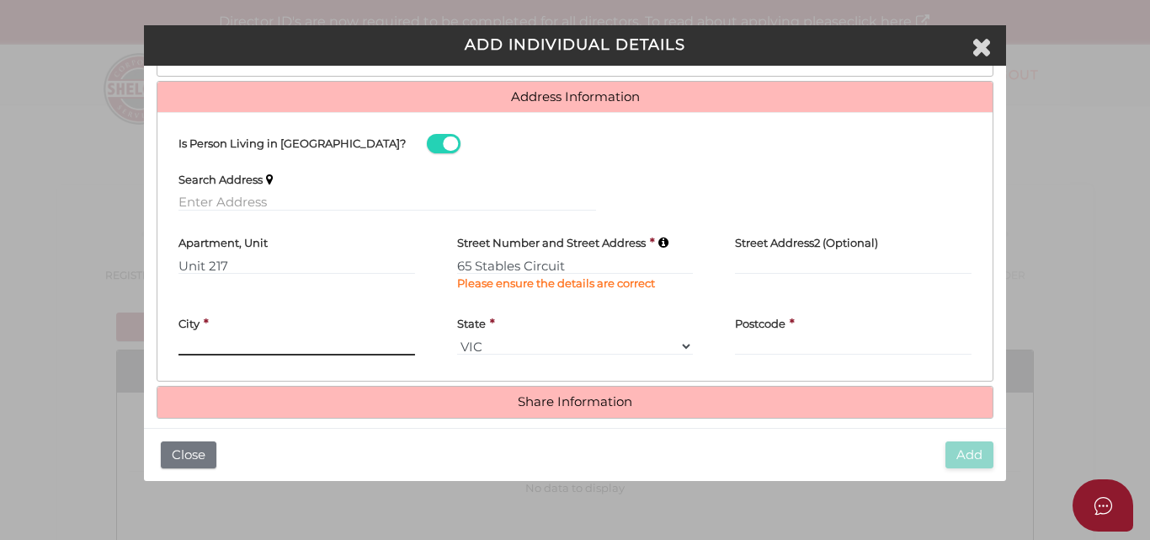
click at [188, 325] on div "City *" at bounding box center [296, 330] width 237 height 51
type input "DONCASTER"
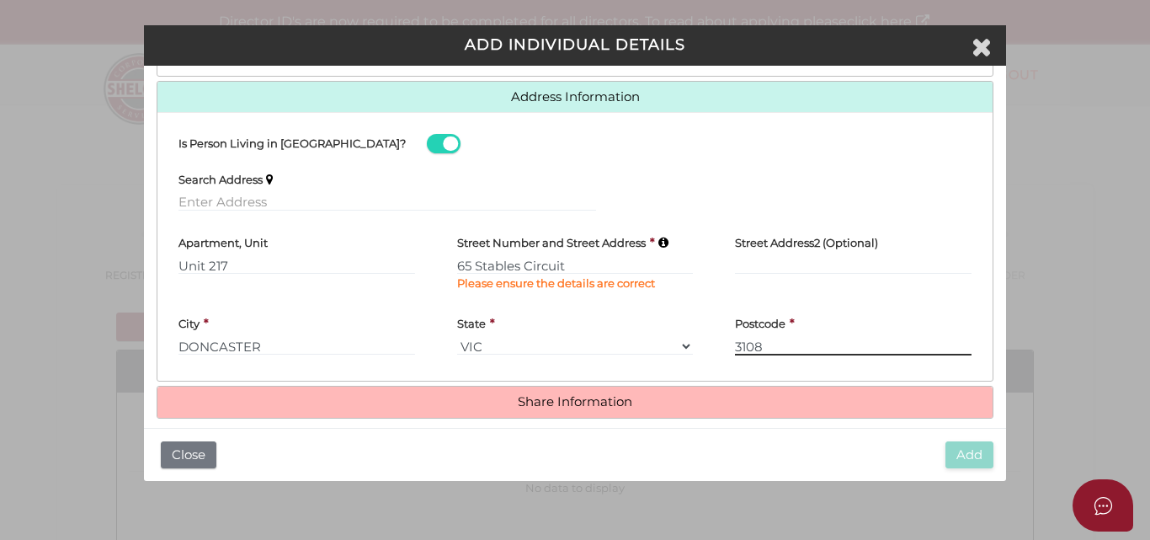
type input "3108"
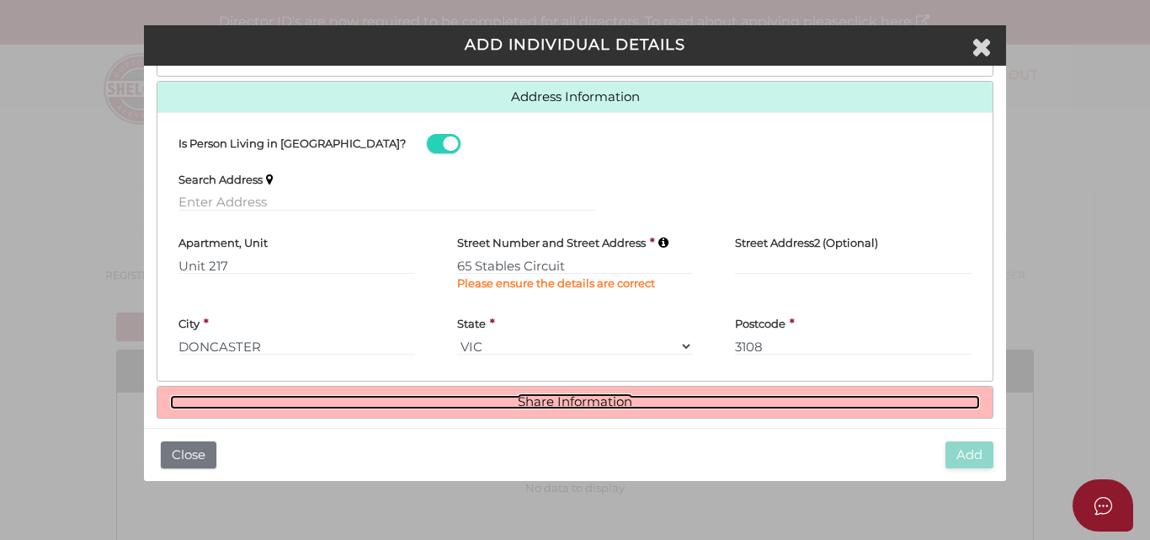
click at [547, 400] on link "Share Information" at bounding box center [575, 402] width 811 height 14
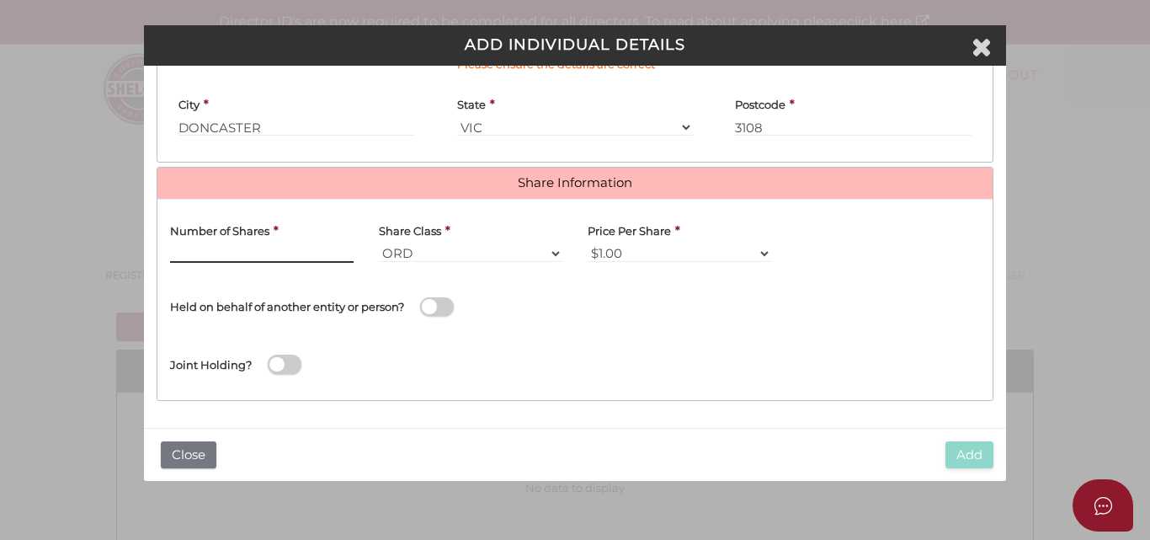
click at [185, 248] on input "text" at bounding box center [262, 253] width 184 height 19
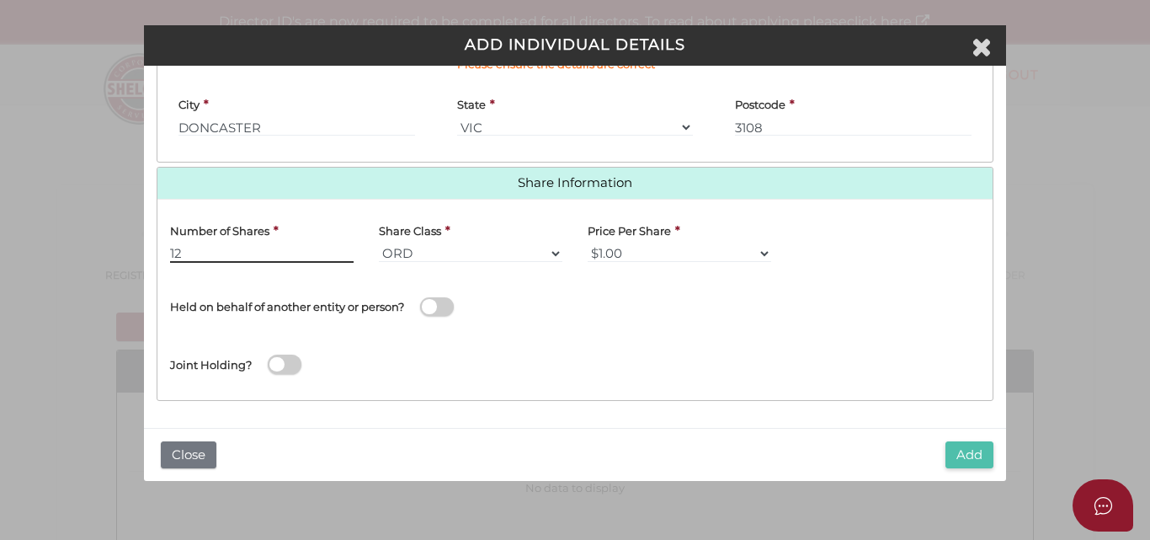
type input "12"
click at [958, 447] on button "Add" at bounding box center [969, 455] width 48 height 28
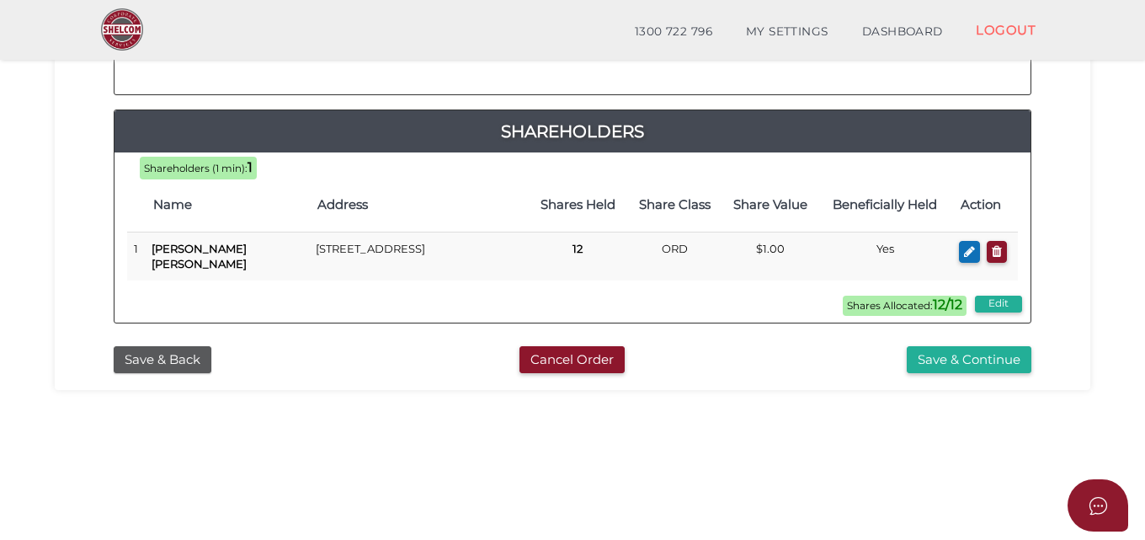
scroll to position [505, 0]
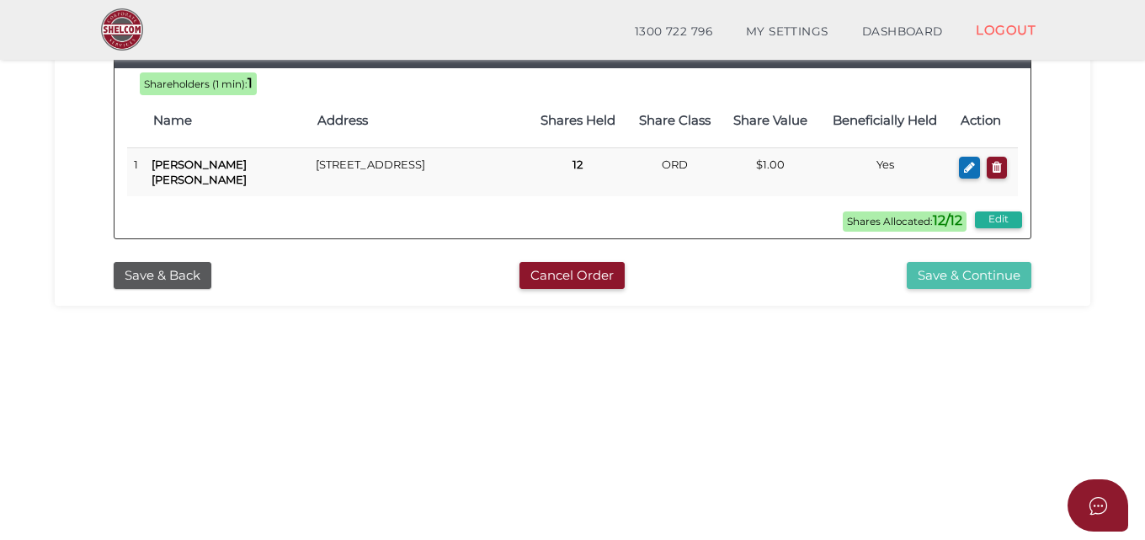
click at [922, 262] on button "Save & Continue" at bounding box center [969, 276] width 125 height 28
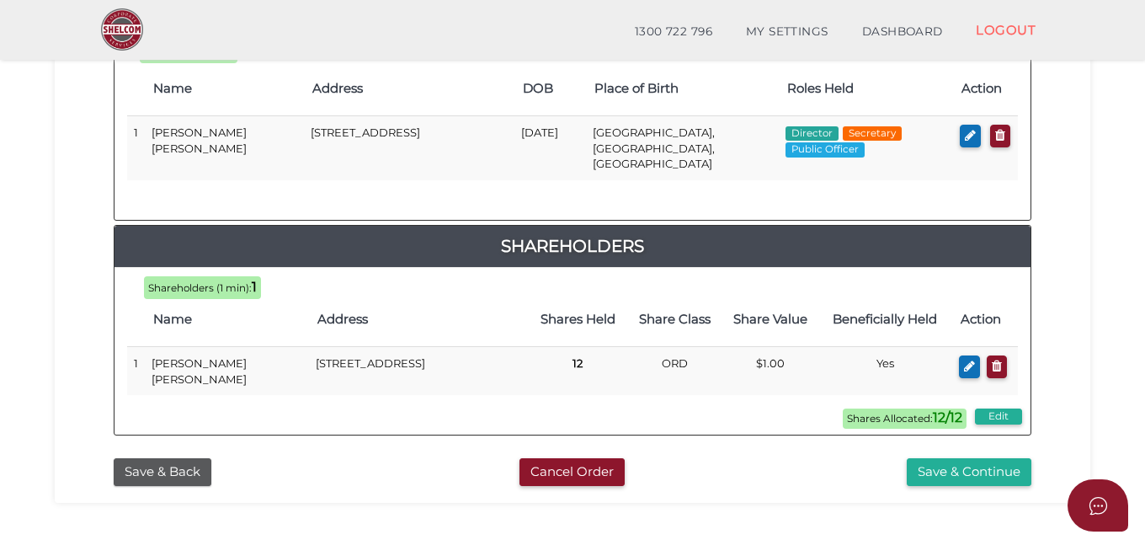
scroll to position [924, 0]
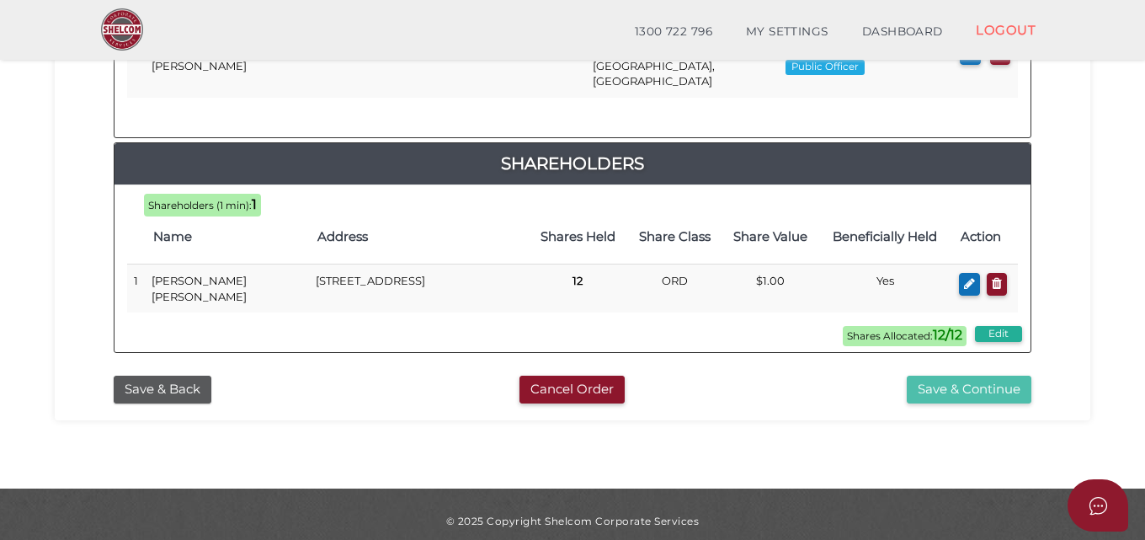
click at [924, 380] on button "Save & Continue" at bounding box center [969, 389] width 125 height 28
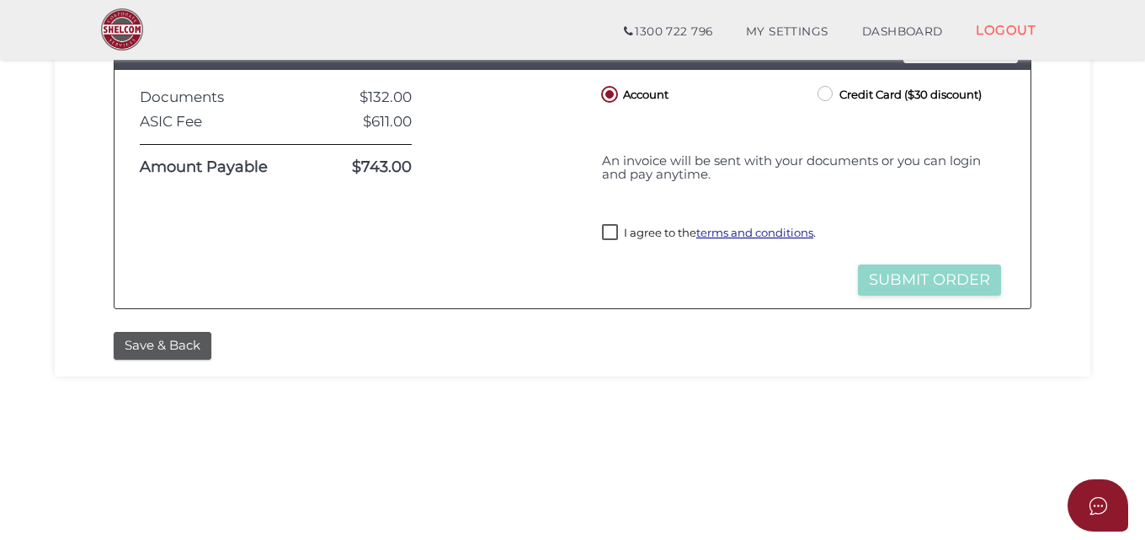
scroll to position [589, 0]
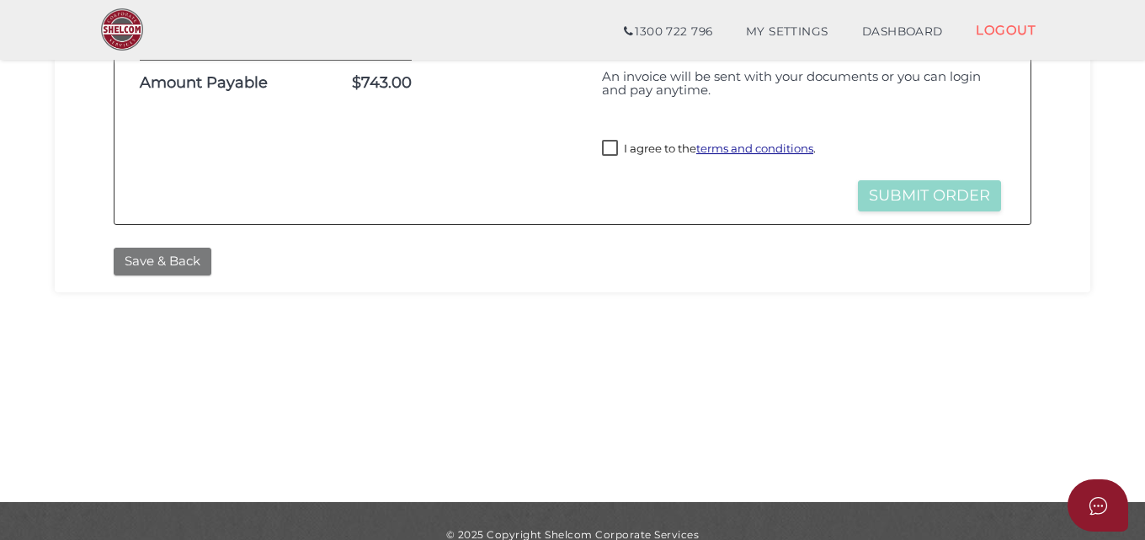
click at [192, 275] on button "Save & Back" at bounding box center [163, 262] width 98 height 28
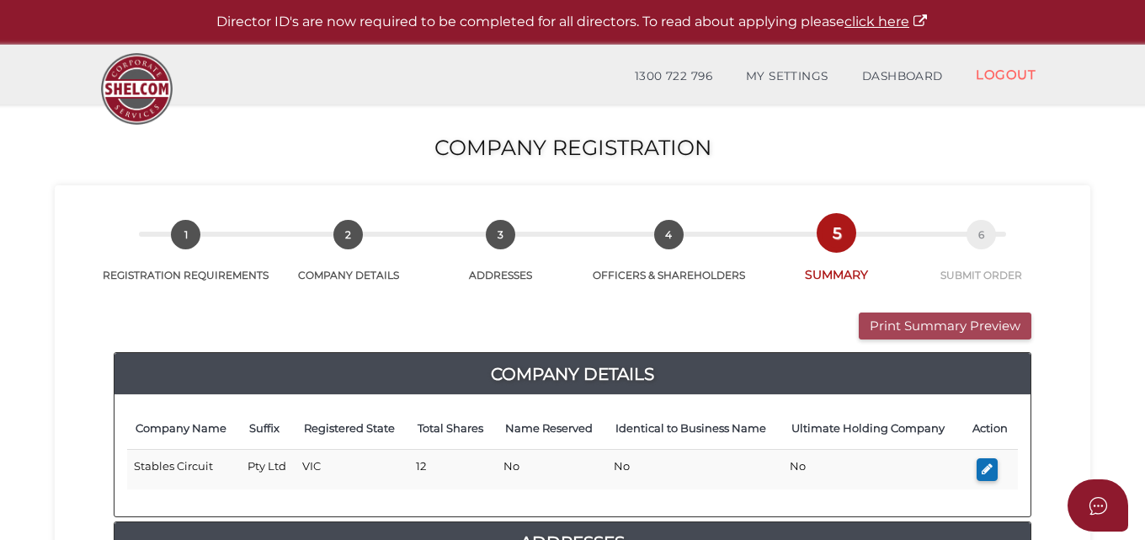
click at [911, 328] on button "Print Summary Preview" at bounding box center [945, 326] width 173 height 28
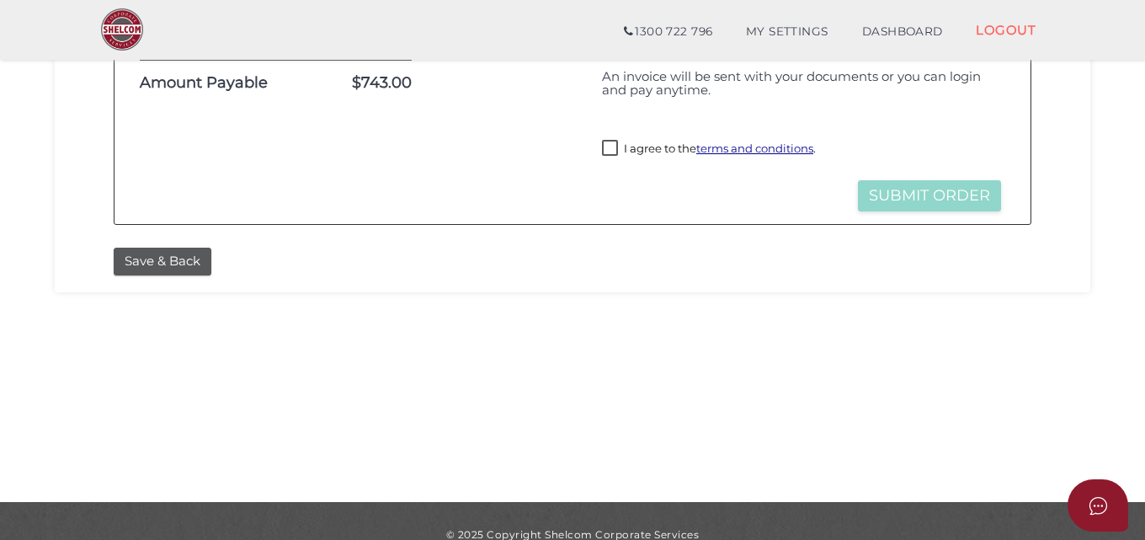
scroll to position [421, 0]
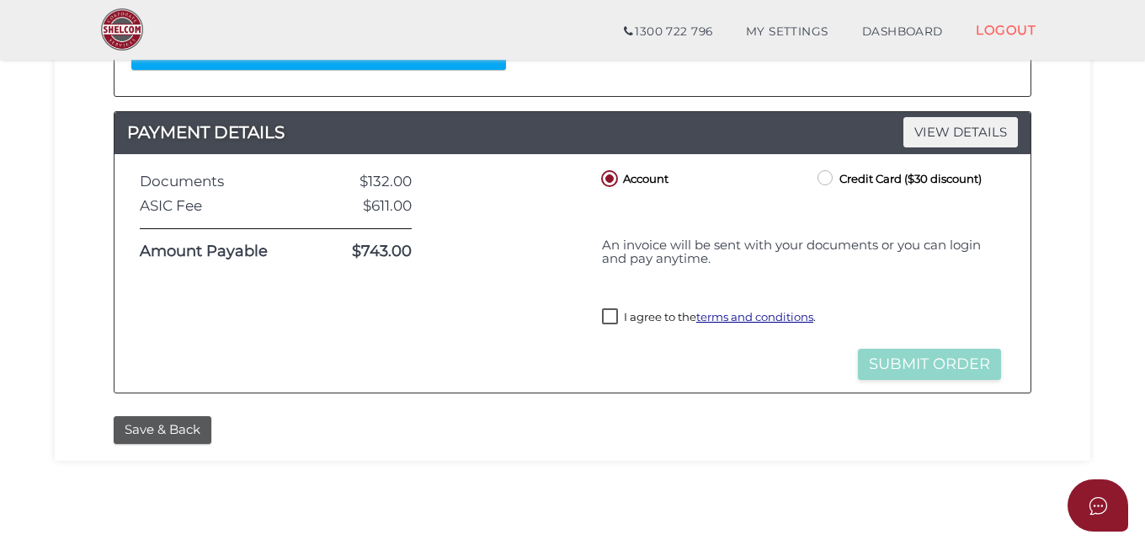
click at [829, 178] on label "Credit Card ($30 discount)" at bounding box center [898, 177] width 168 height 21
radio input "true"
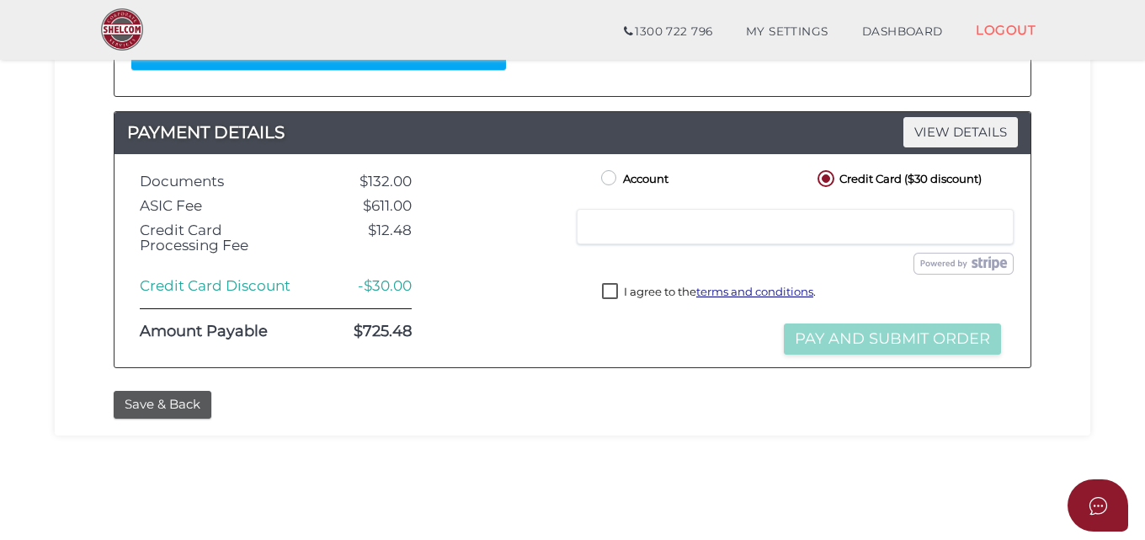
click at [610, 304] on label "I agree to the terms and conditions ." at bounding box center [709, 293] width 214 height 21
checkbox input "true"
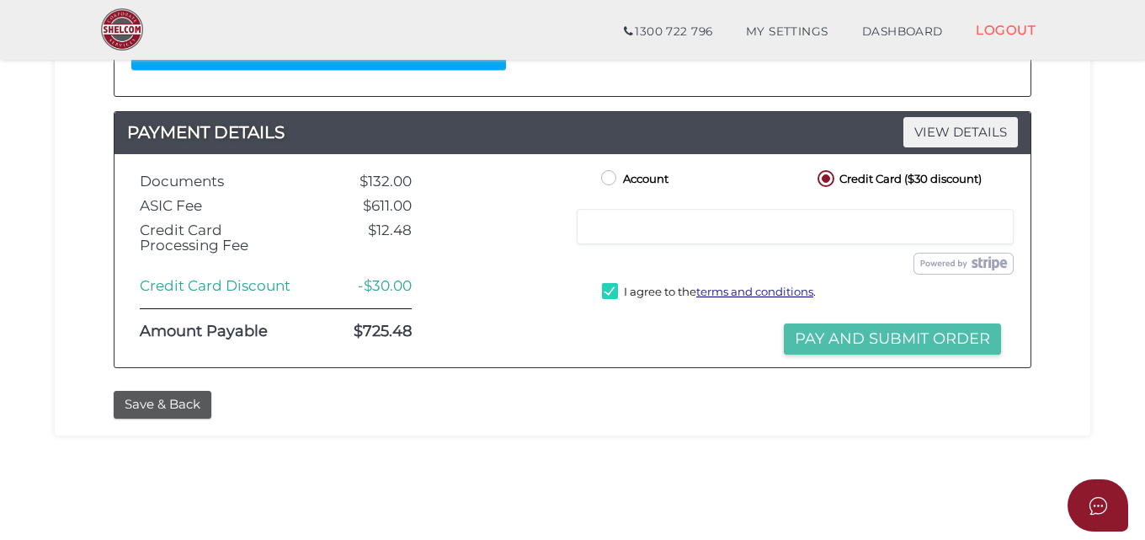
click at [823, 353] on button "Pay and Submit Order" at bounding box center [892, 338] width 217 height 31
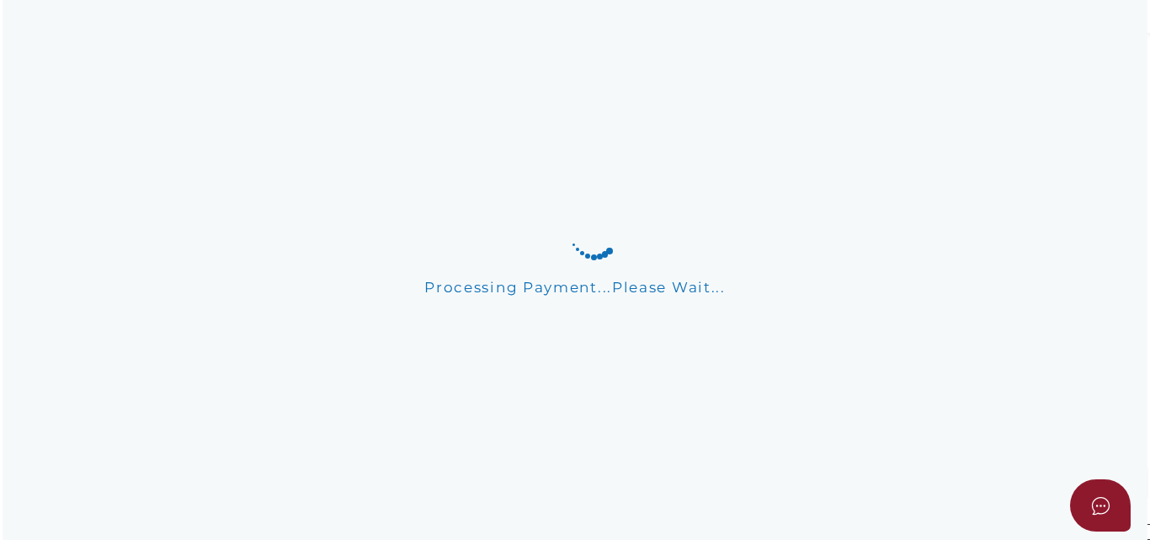
scroll to position [0, 0]
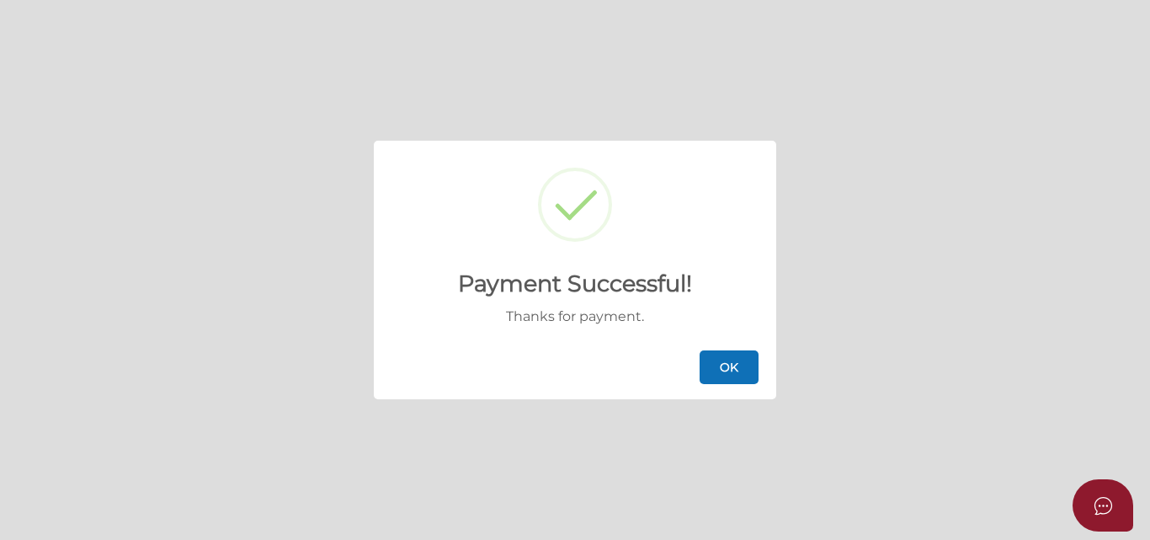
click at [731, 366] on button "OK" at bounding box center [729, 367] width 59 height 34
